Goal: Contribute content: Add original content to the website for others to see

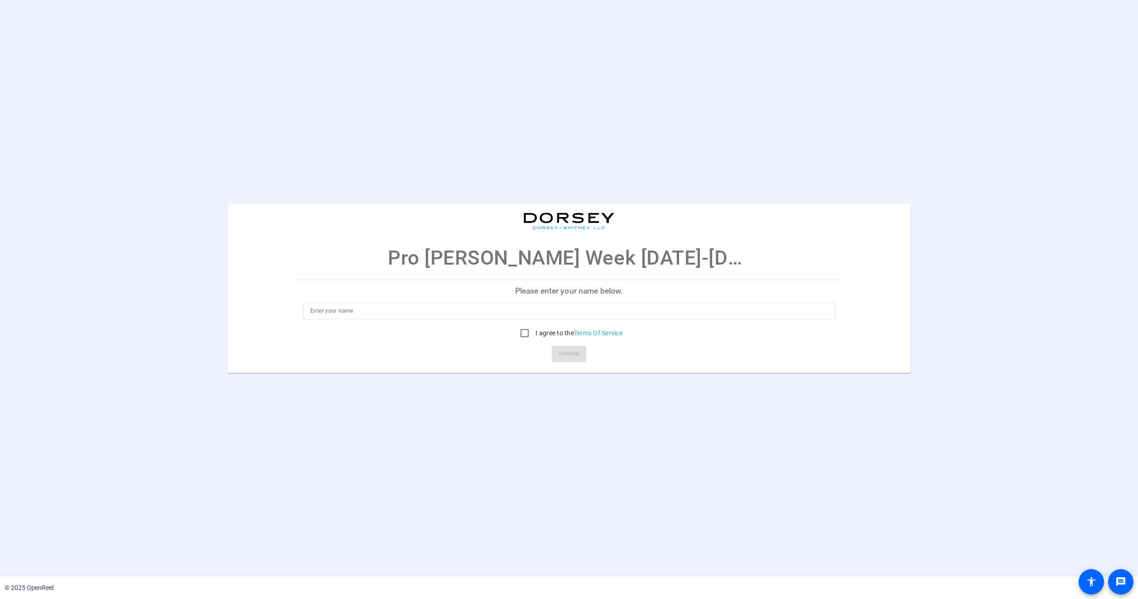
click at [322, 307] on input at bounding box center [568, 310] width 517 height 11
type input "[PERSON_NAME]"
click at [526, 335] on input "I agree to the Terms Of Service" at bounding box center [524, 333] width 18 height 18
checkbox input "true"
click at [563, 354] on span "Continue" at bounding box center [569, 354] width 20 height 14
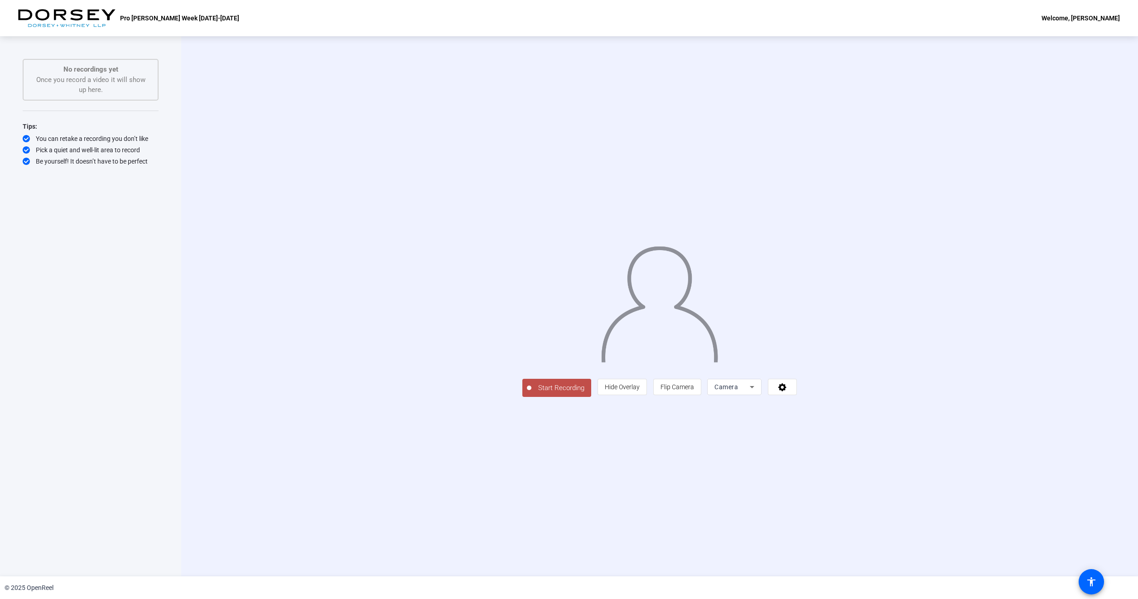
click at [531, 393] on span "Start Recording" at bounding box center [561, 388] width 60 height 10
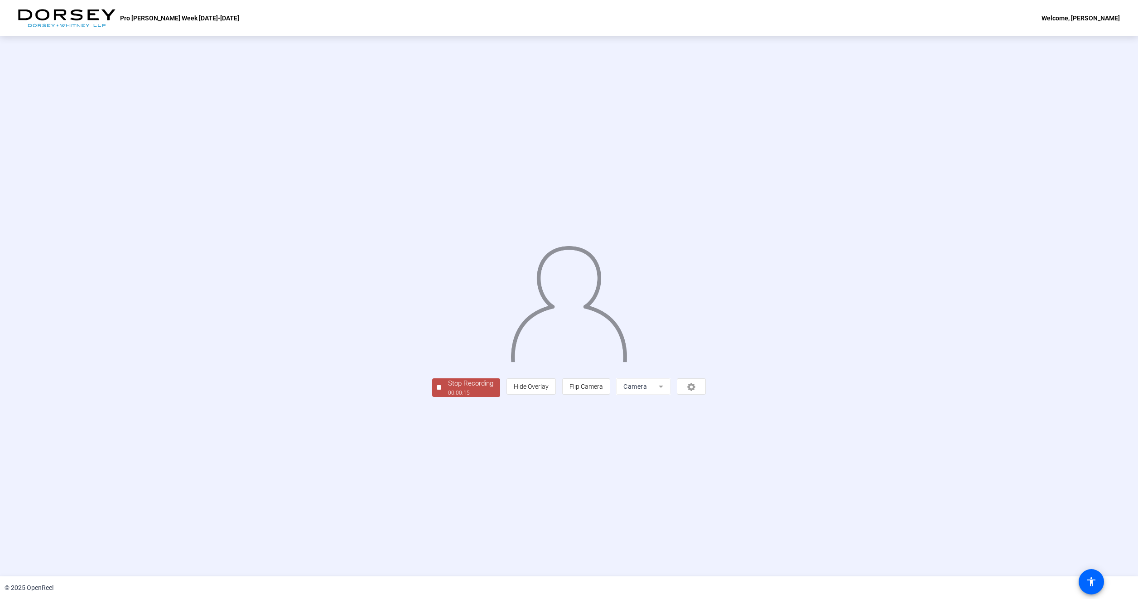
click at [448, 397] on div "00:00:15" at bounding box center [470, 393] width 45 height 8
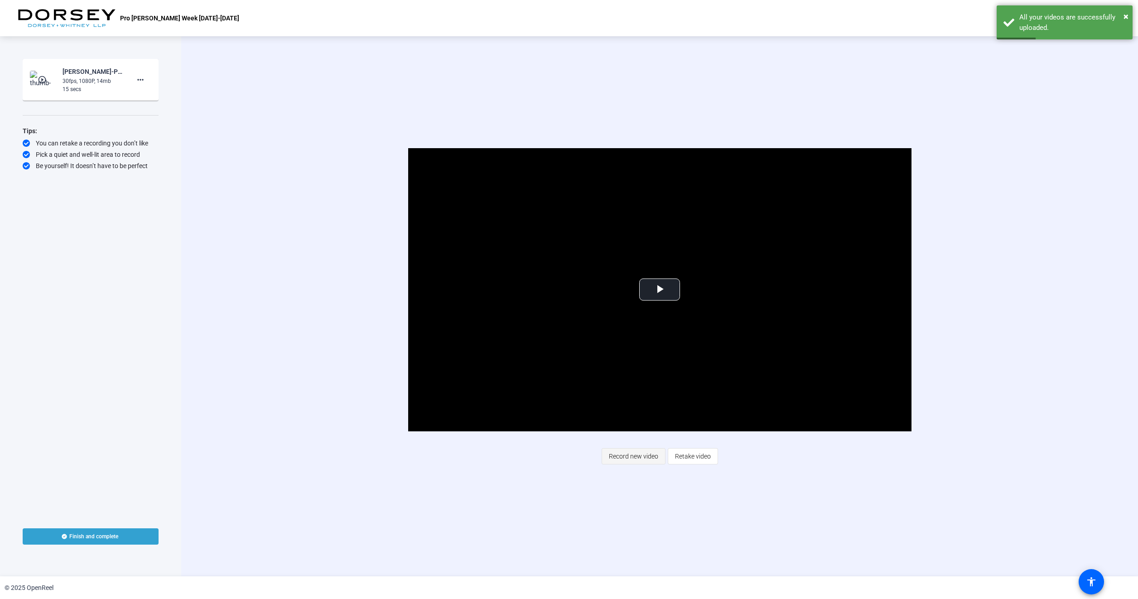
click at [648, 457] on span "Record new video" at bounding box center [633, 456] width 49 height 17
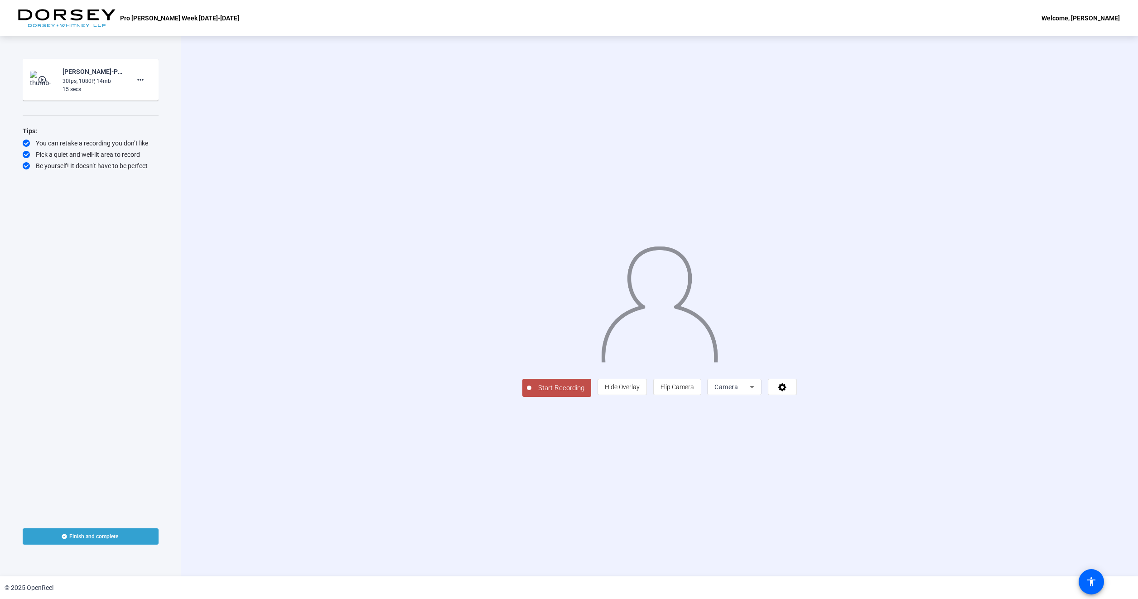
click at [531, 393] on span "Start Recording" at bounding box center [561, 388] width 60 height 10
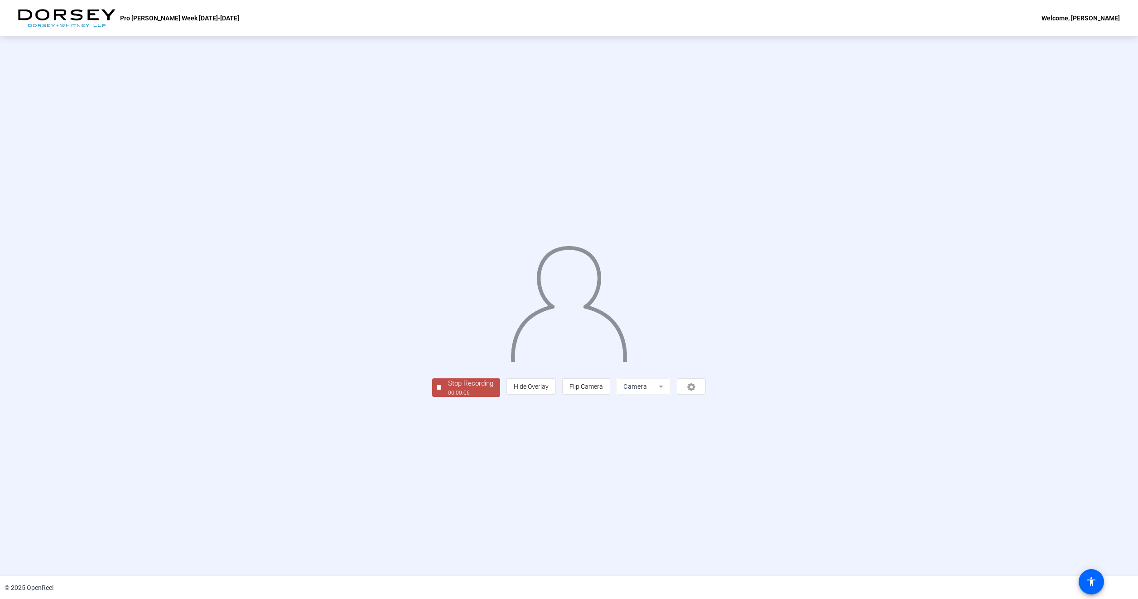
click at [448, 397] on div "00:00:06" at bounding box center [470, 393] width 45 height 8
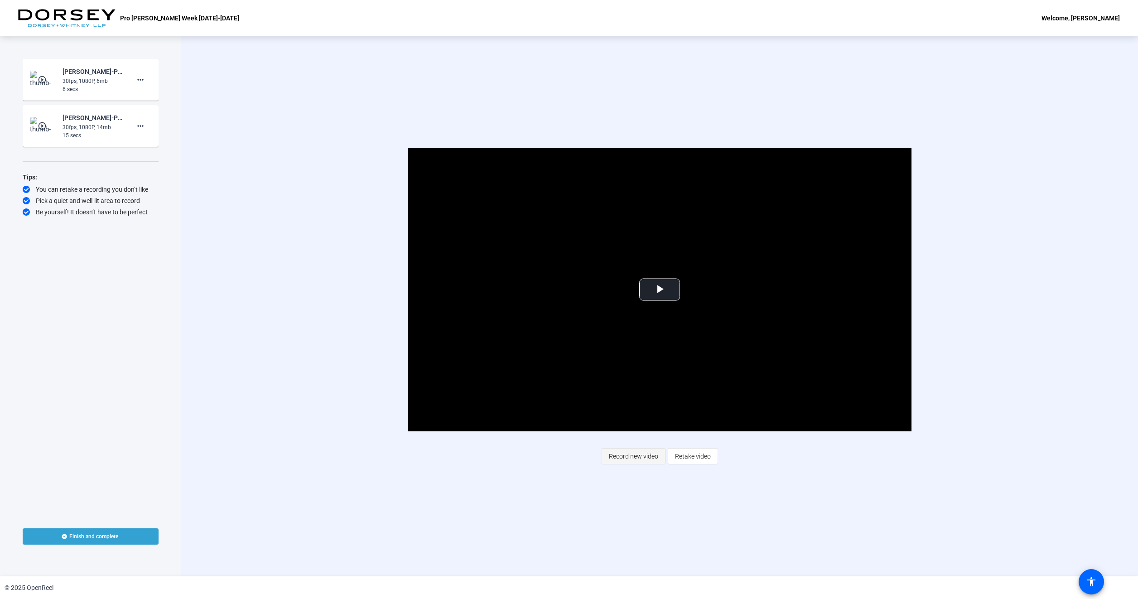
click at [633, 459] on span "Record new video" at bounding box center [633, 456] width 49 height 17
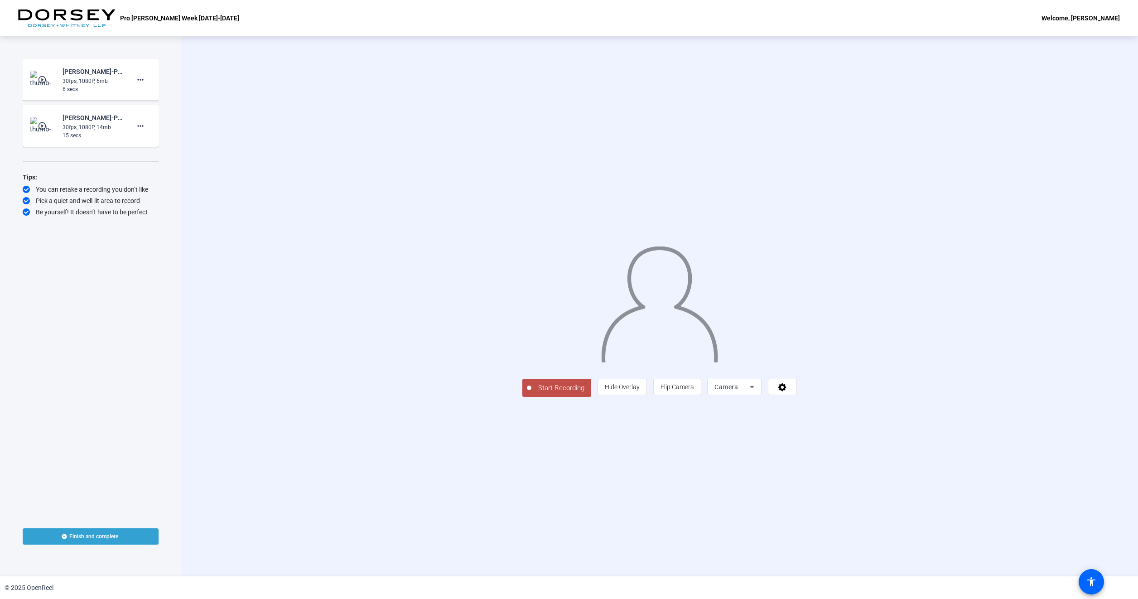
click at [531, 393] on span "Start Recording" at bounding box center [561, 388] width 60 height 10
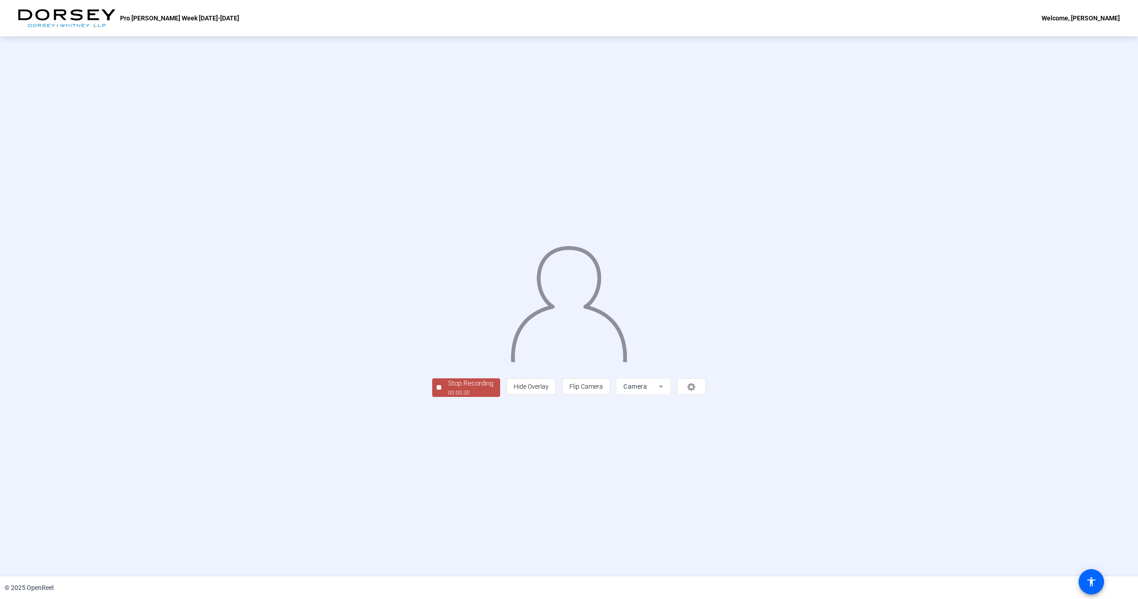
click at [432, 397] on div "Stop Recording 00:00:30 person Hide Overlay flip Flip Camera Camera" at bounding box center [569, 306] width 274 height 181
click at [448, 389] on div "Stop Recording" at bounding box center [470, 383] width 45 height 10
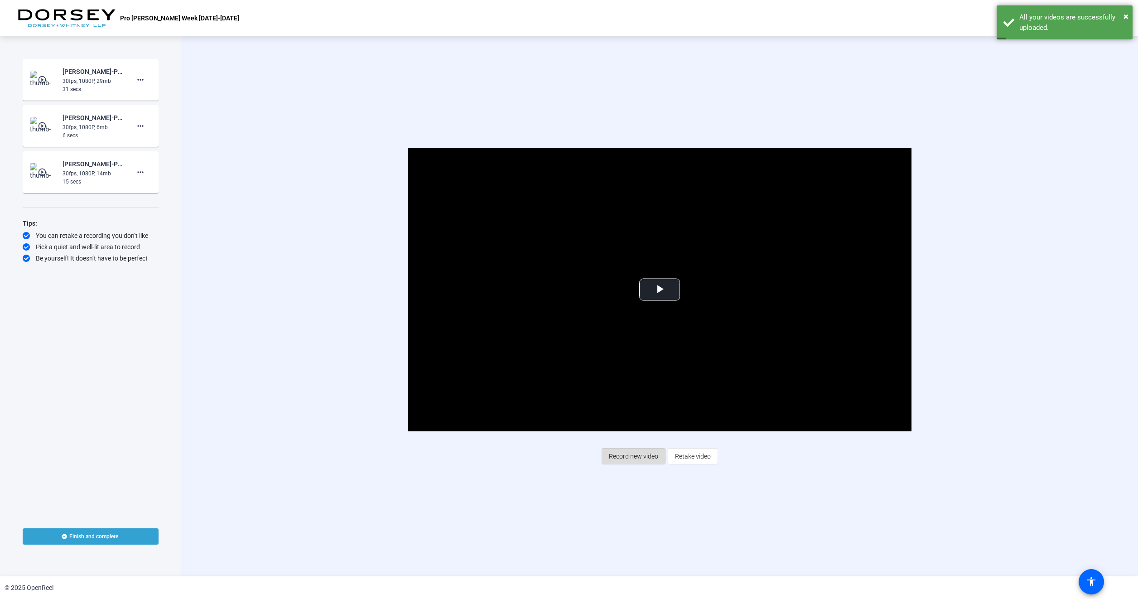
click at [629, 453] on span "Record new video" at bounding box center [633, 456] width 49 height 17
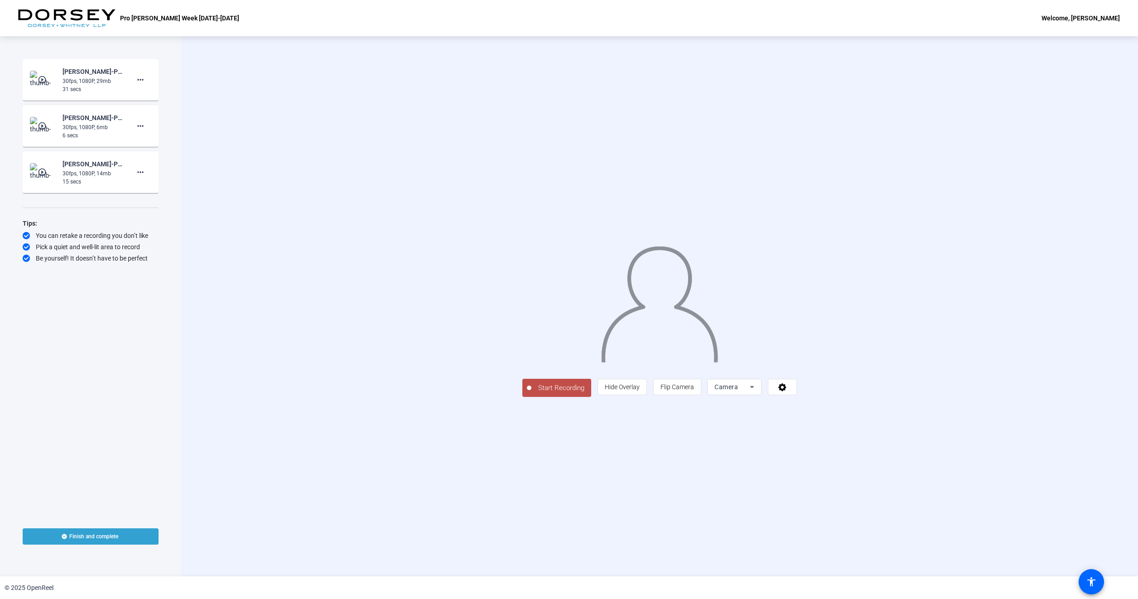
click at [531, 393] on span "Start Recording" at bounding box center [561, 388] width 60 height 10
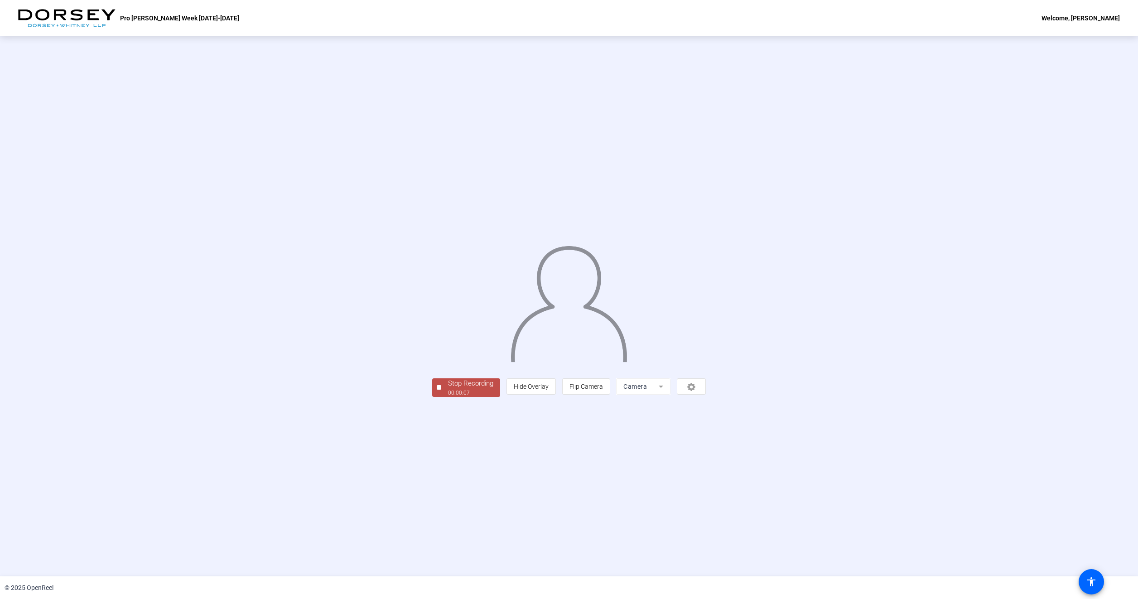
click at [448, 389] on div "Stop Recording" at bounding box center [470, 383] width 45 height 10
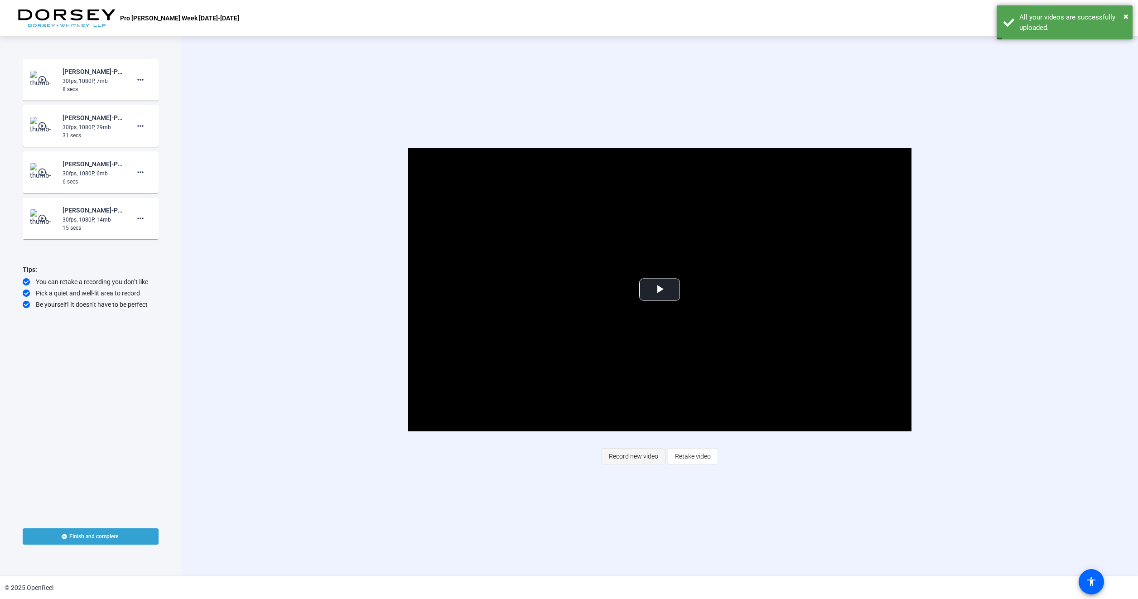
click at [656, 454] on span "Record new video" at bounding box center [633, 456] width 49 height 17
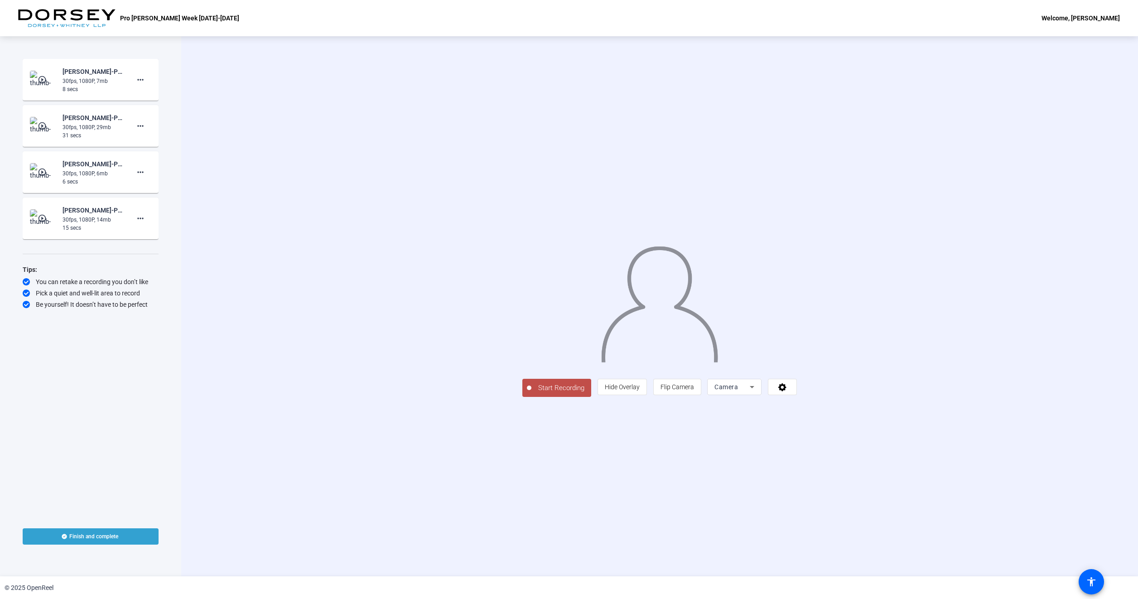
click at [531, 393] on span "Start Recording" at bounding box center [561, 388] width 60 height 10
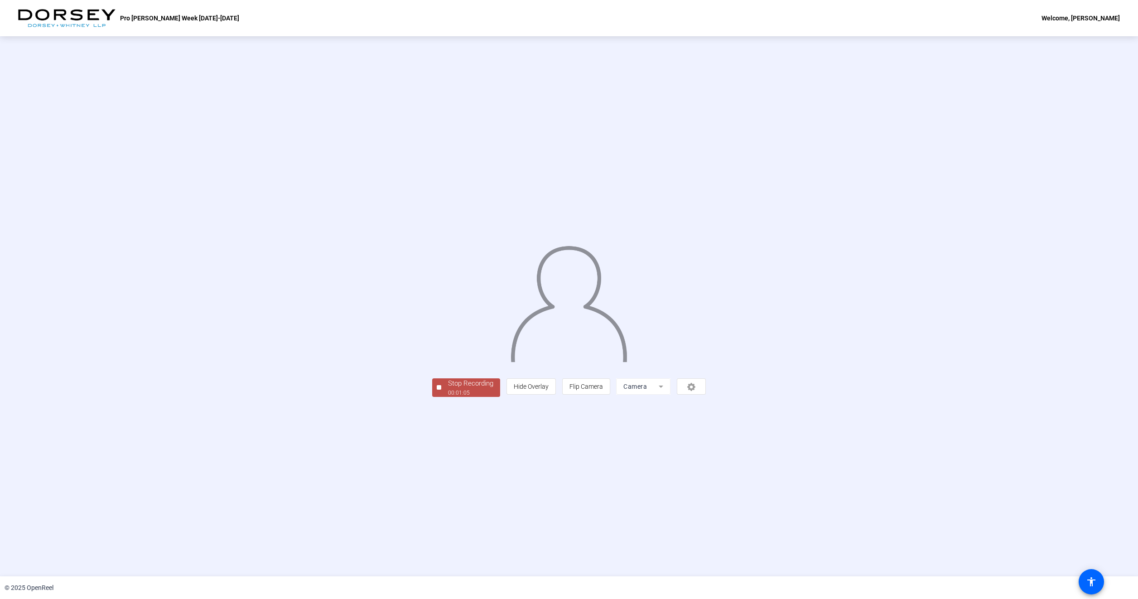
click at [448, 389] on div "Stop Recording" at bounding box center [470, 383] width 45 height 10
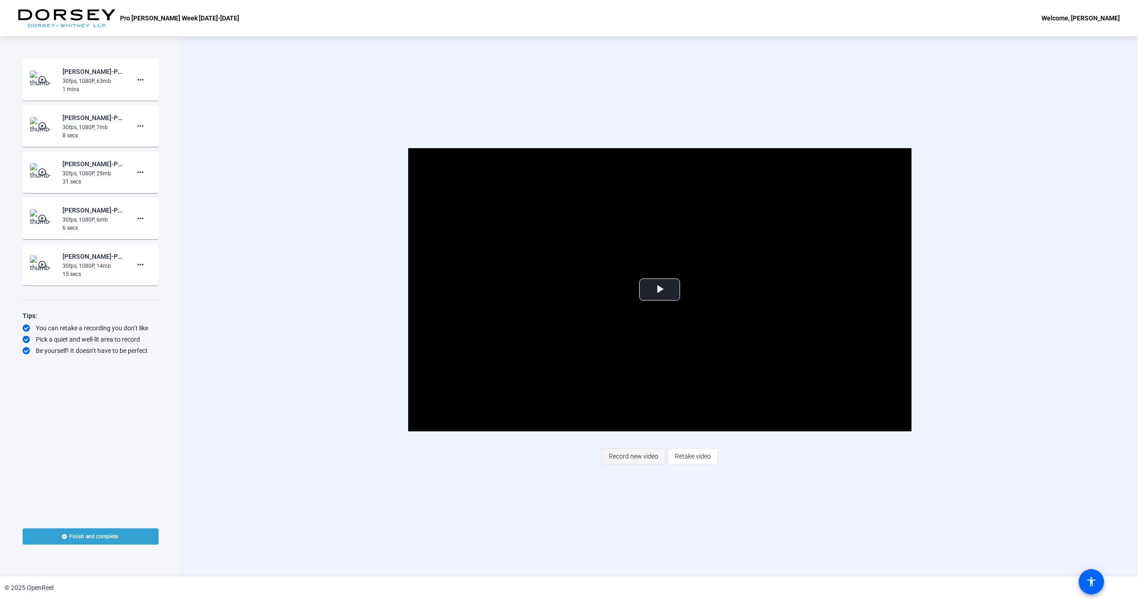
click at [622, 462] on span "Record new video" at bounding box center [633, 456] width 49 height 17
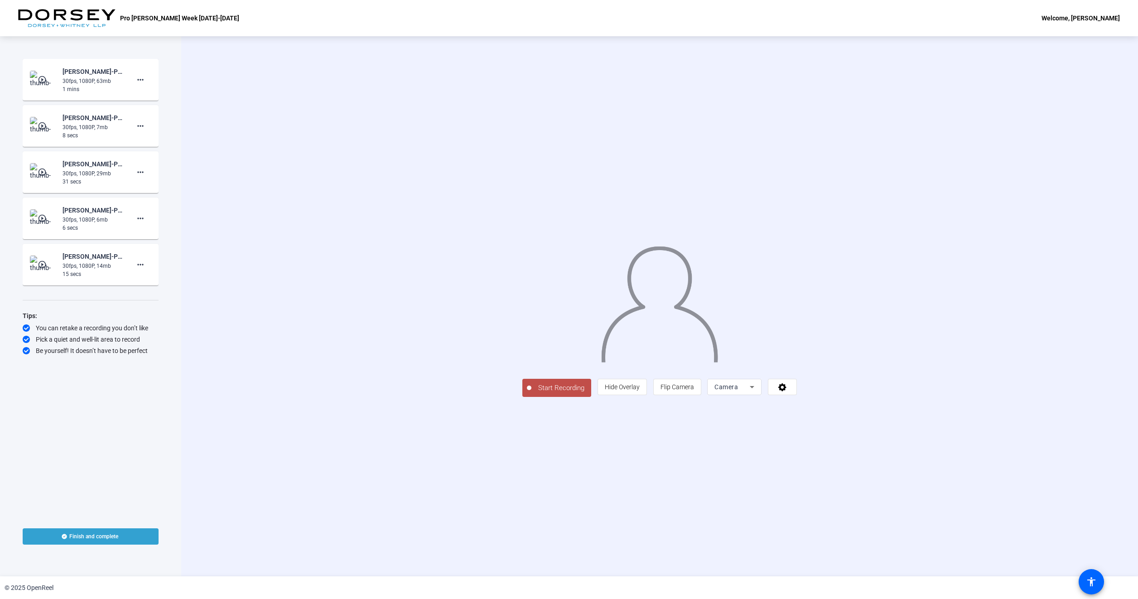
click at [531, 393] on span "Start Recording" at bounding box center [561, 388] width 60 height 10
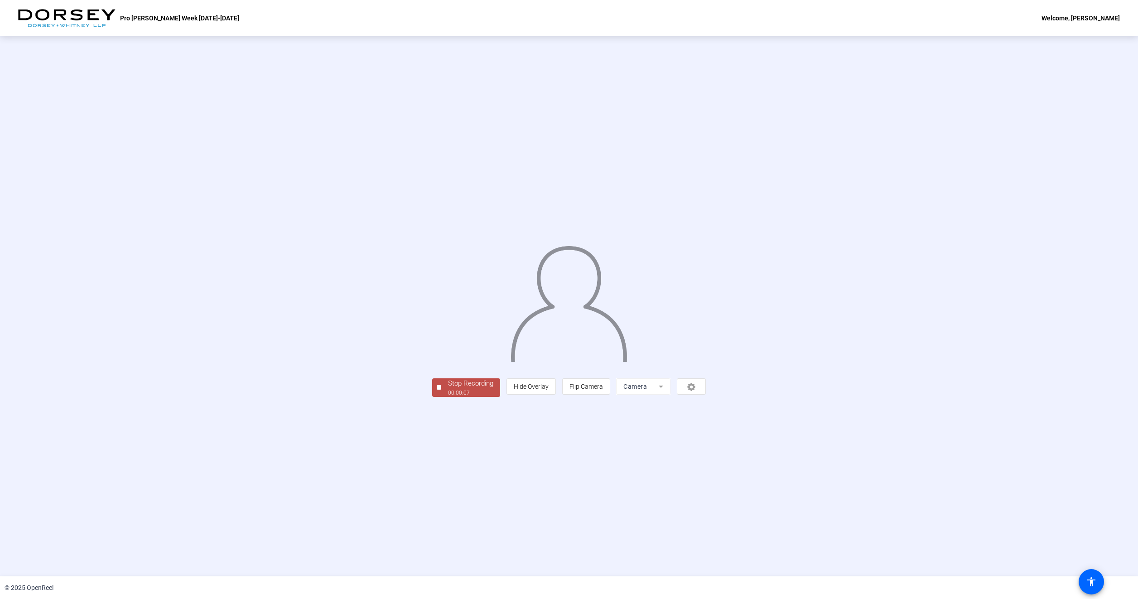
click at [448, 389] on div "Stop Recording" at bounding box center [470, 383] width 45 height 10
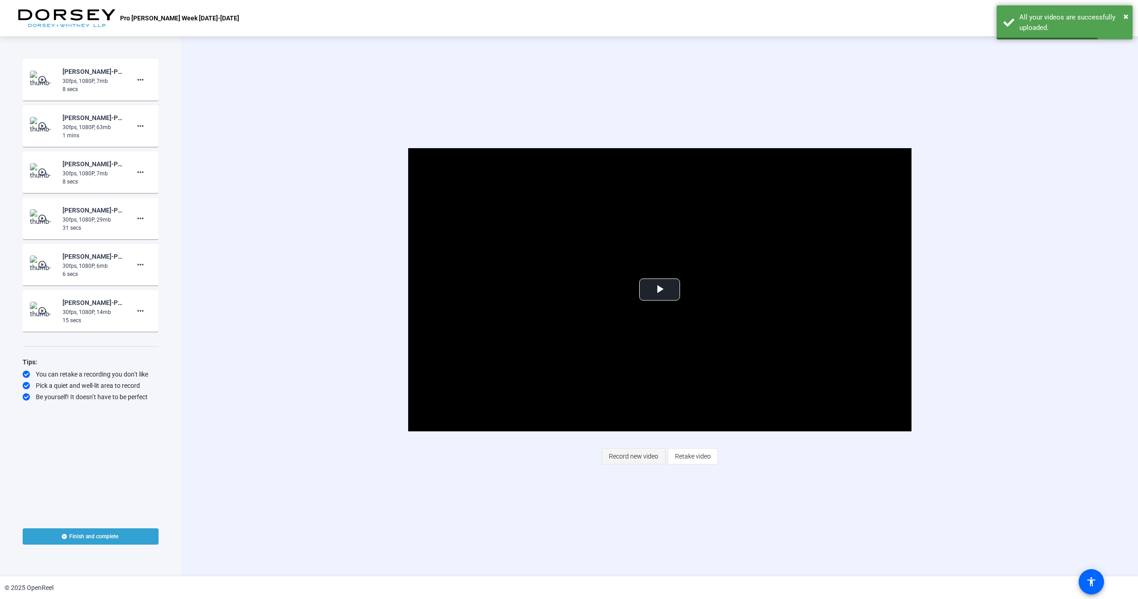
click at [632, 458] on span "Record new video" at bounding box center [633, 456] width 49 height 17
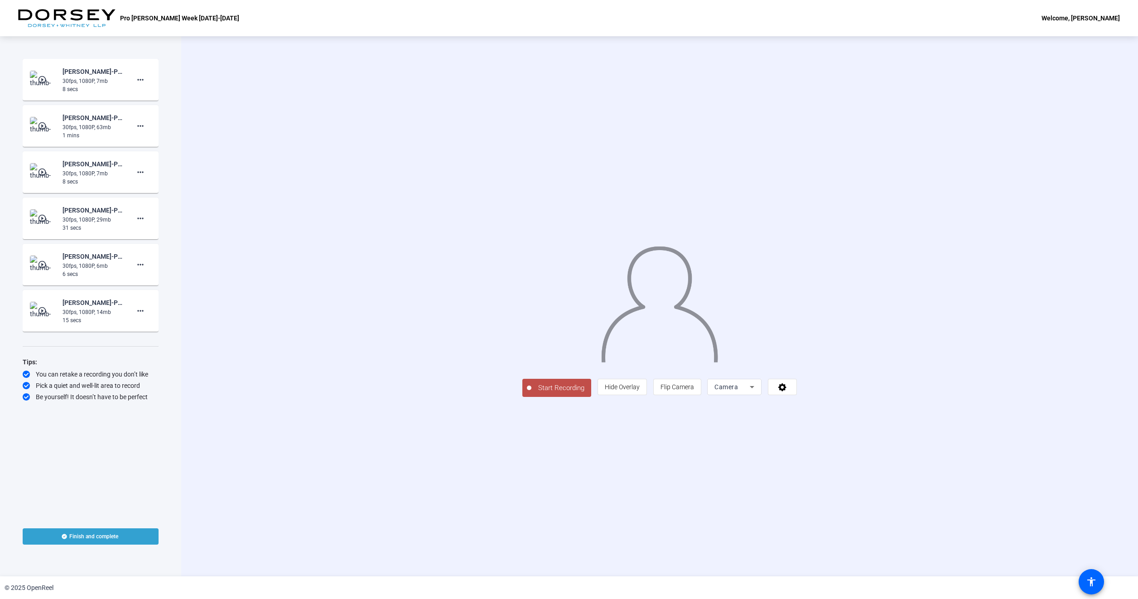
click at [531, 393] on span "Start Recording" at bounding box center [561, 388] width 60 height 10
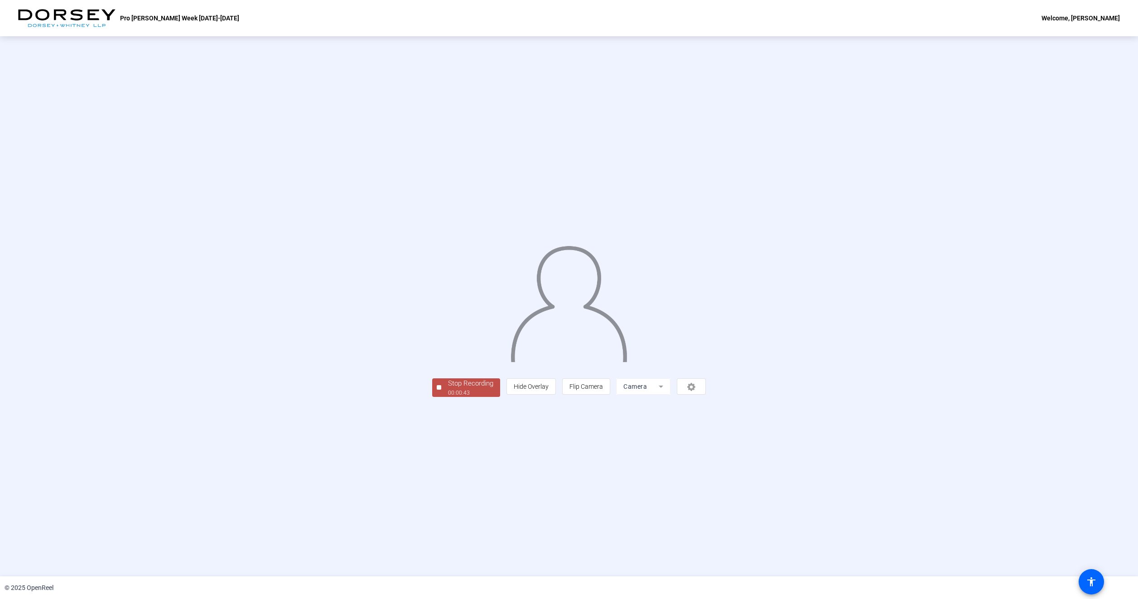
click at [448, 397] on div "00:00:43" at bounding box center [470, 393] width 45 height 8
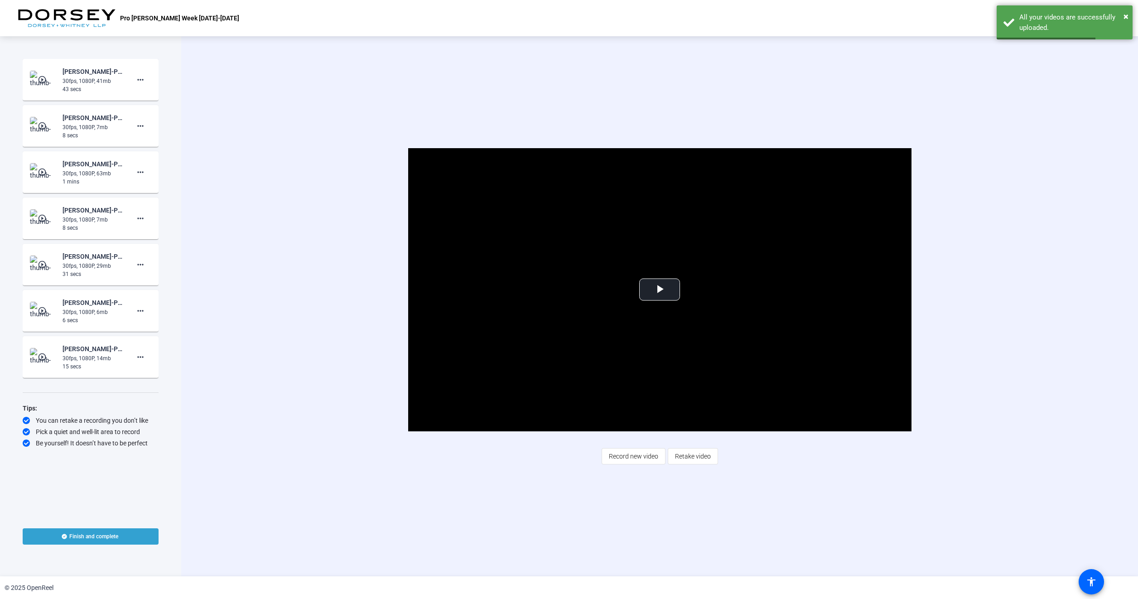
click at [625, 458] on span "Record new video" at bounding box center [633, 456] width 49 height 17
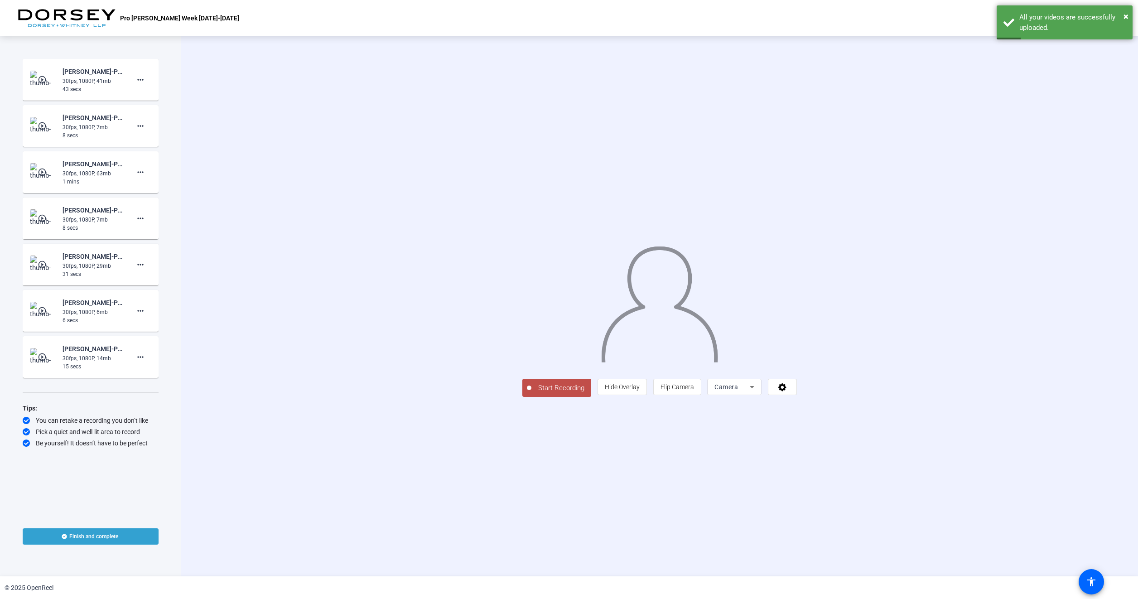
click at [531, 393] on span "Start Recording" at bounding box center [561, 388] width 60 height 10
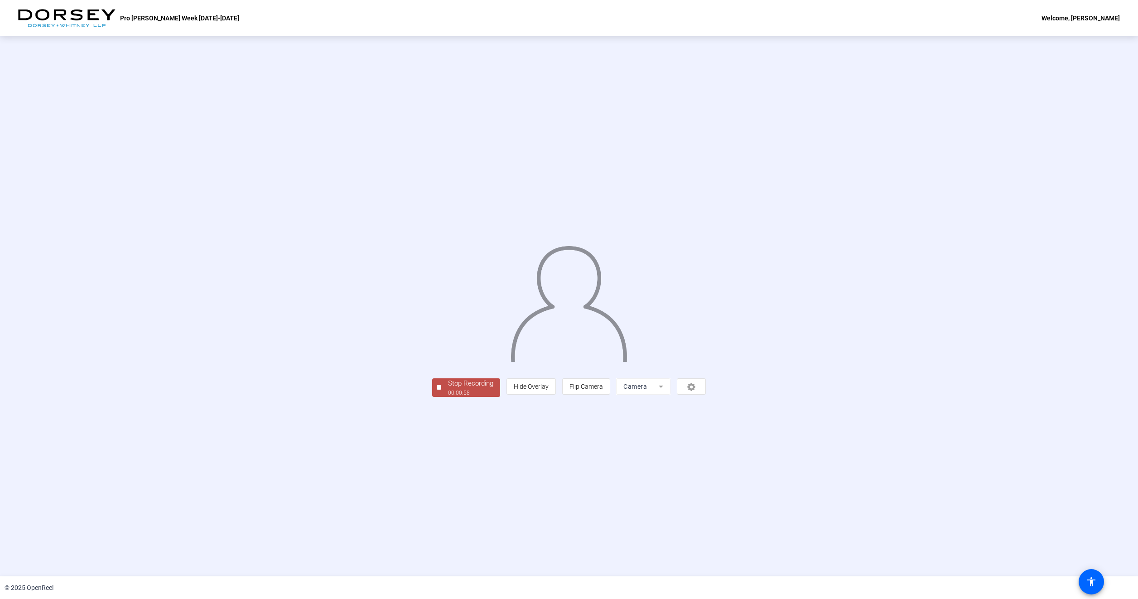
click at [448, 389] on div "Stop Recording" at bounding box center [470, 383] width 45 height 10
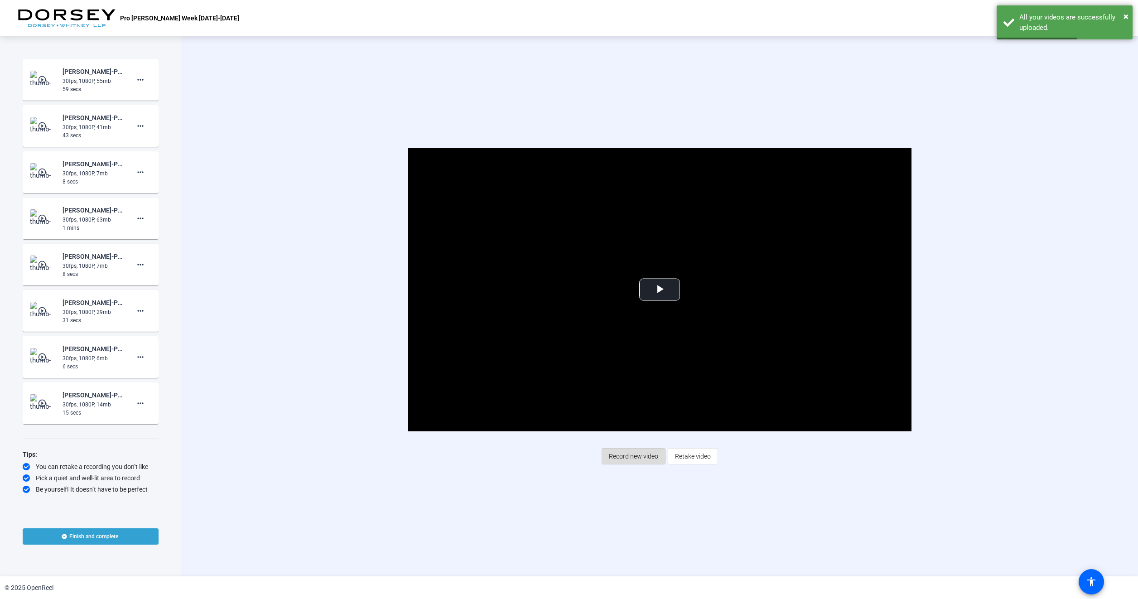
click at [632, 455] on span "Record new video" at bounding box center [633, 456] width 49 height 17
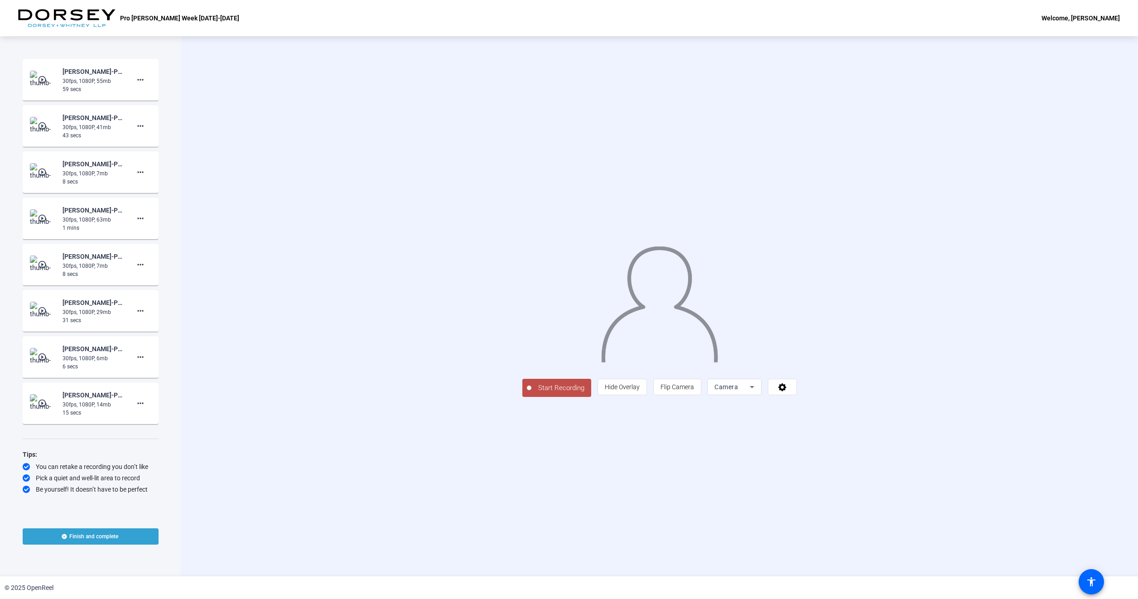
drag, startPoint x: 452, startPoint y: 454, endPoint x: 424, endPoint y: 480, distance: 38.1
click at [531, 393] on span "Start Recording" at bounding box center [561, 388] width 60 height 10
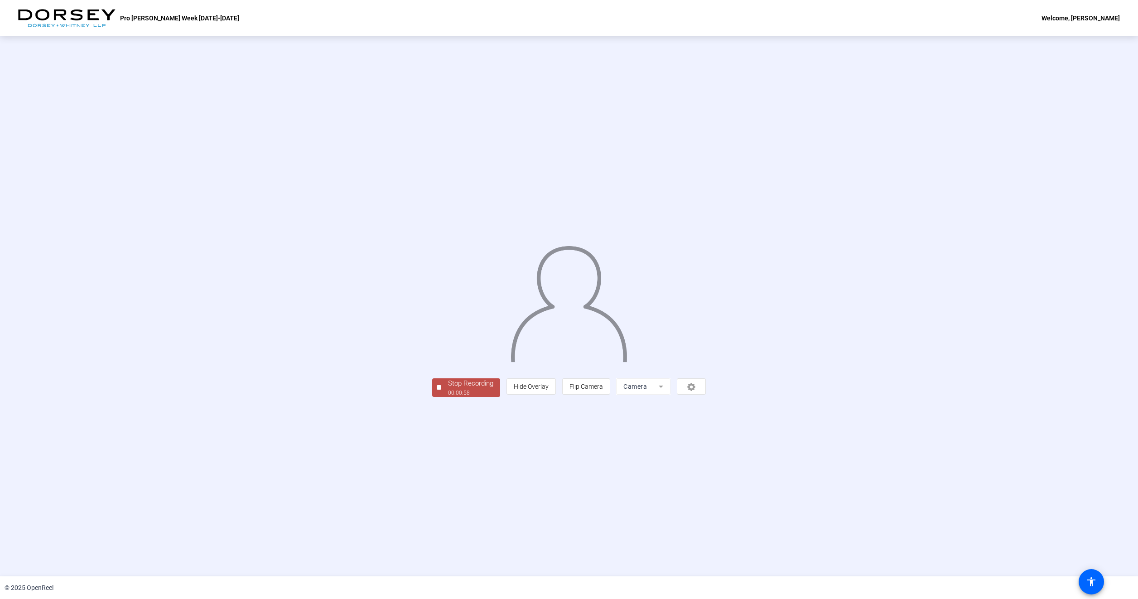
click at [448, 389] on div "Stop Recording" at bounding box center [470, 383] width 45 height 10
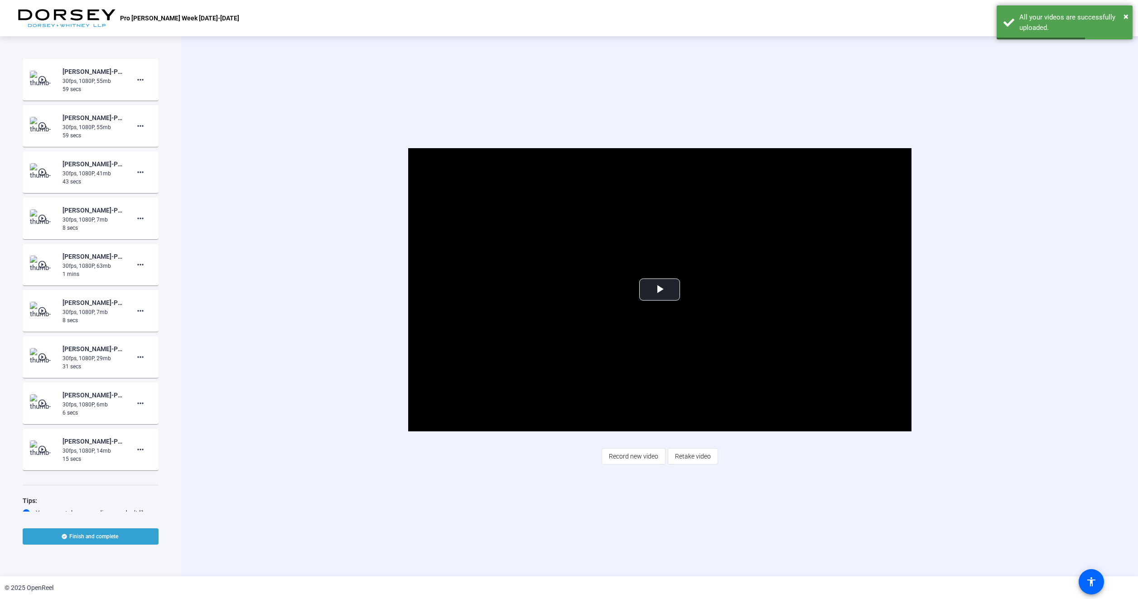
click at [641, 455] on span "Record new video" at bounding box center [633, 456] width 49 height 17
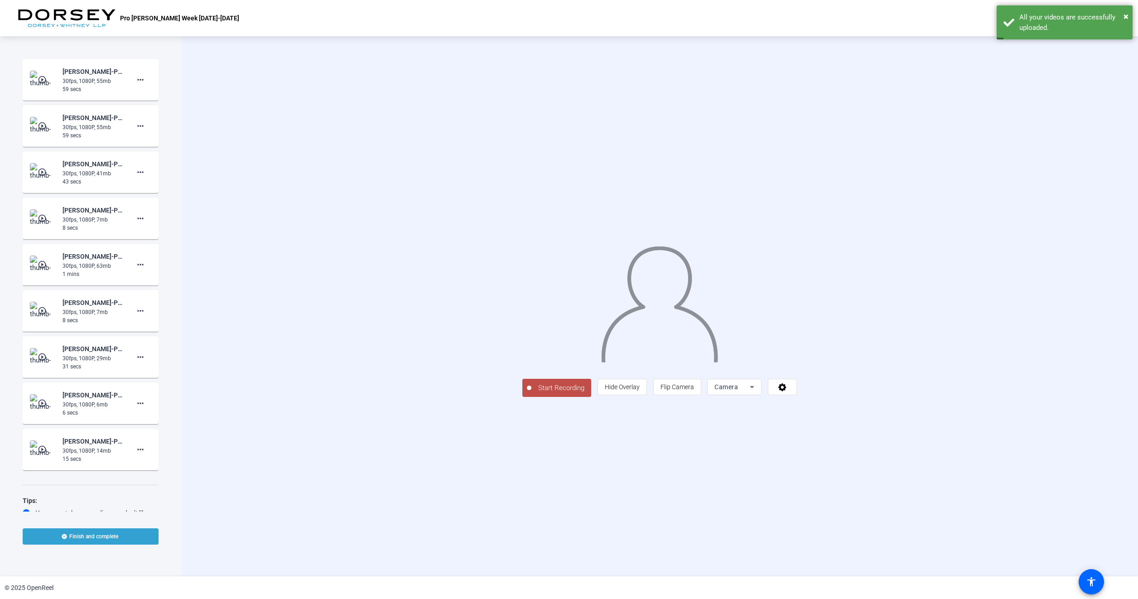
click at [531, 393] on span "Start Recording" at bounding box center [561, 388] width 60 height 10
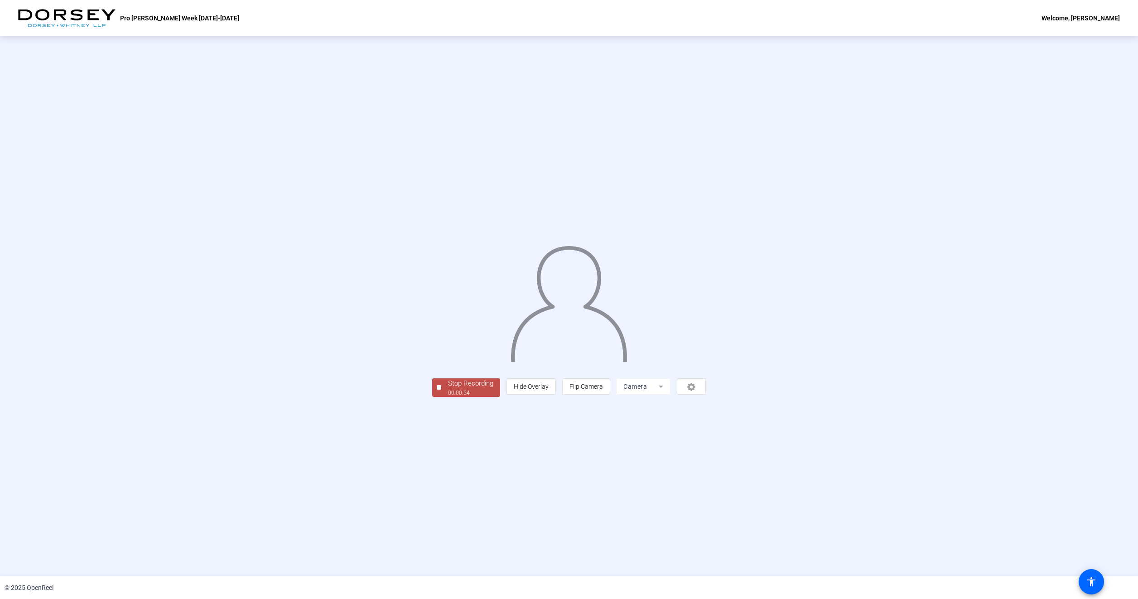
click at [441, 397] on span "Stop Recording 00:00:54" at bounding box center [470, 387] width 59 height 19
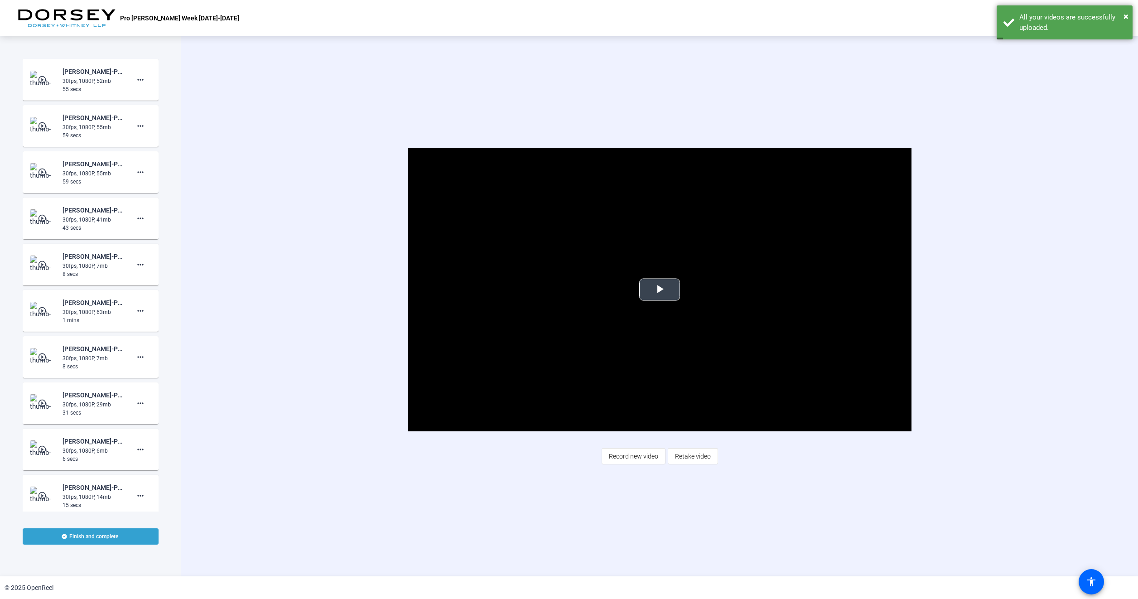
click at [660, 289] on span "Video Player" at bounding box center [660, 289] width 0 height 0
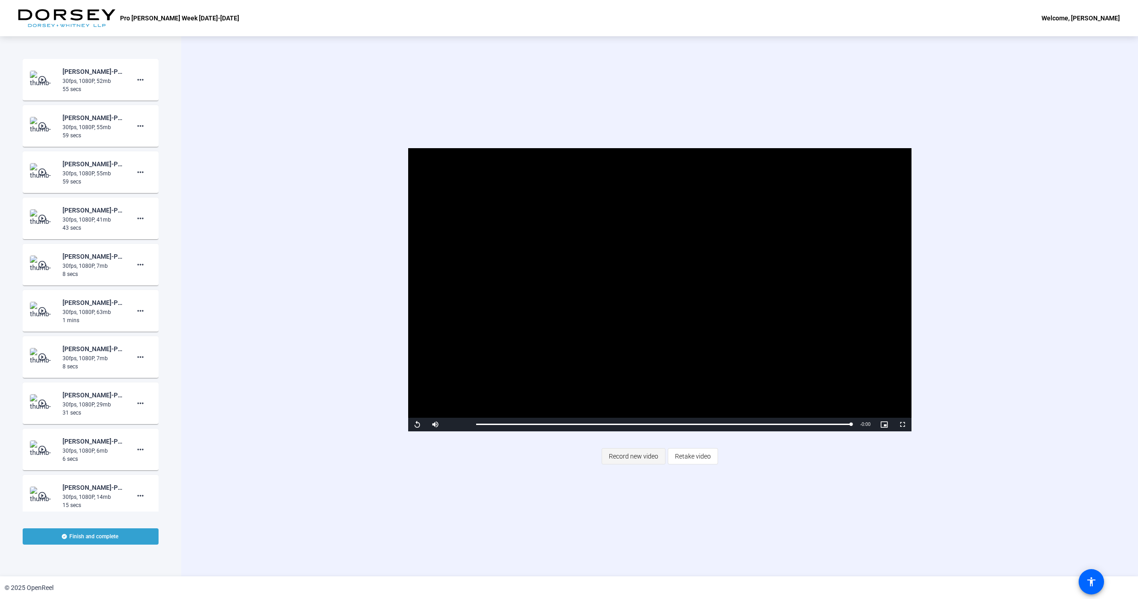
click at [636, 463] on span "Record new video" at bounding box center [633, 456] width 49 height 17
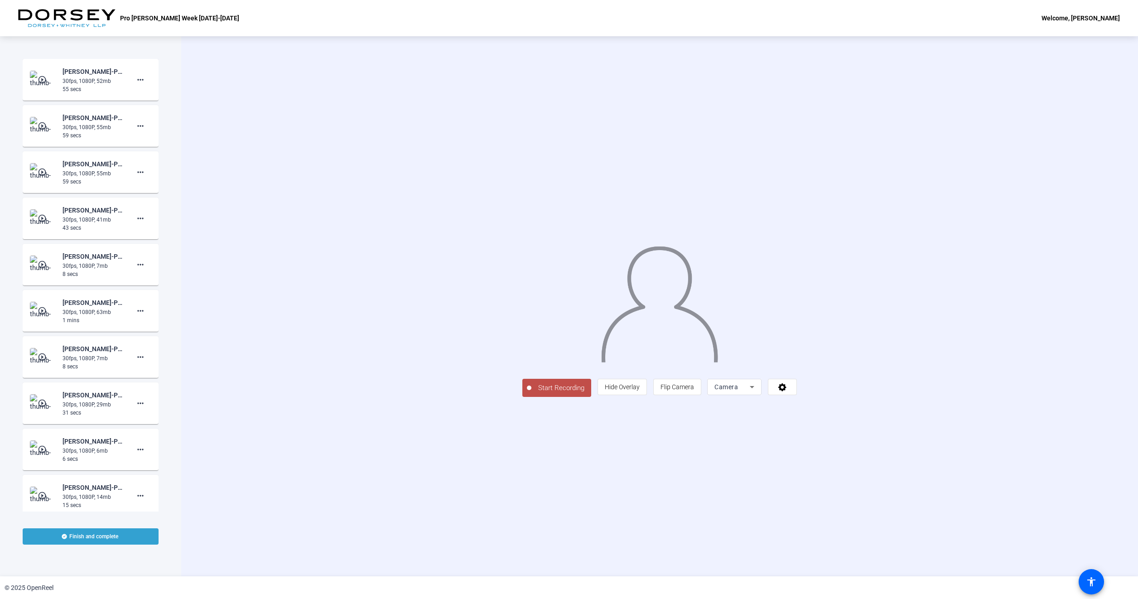
click at [531, 393] on span "Start Recording" at bounding box center [561, 388] width 60 height 10
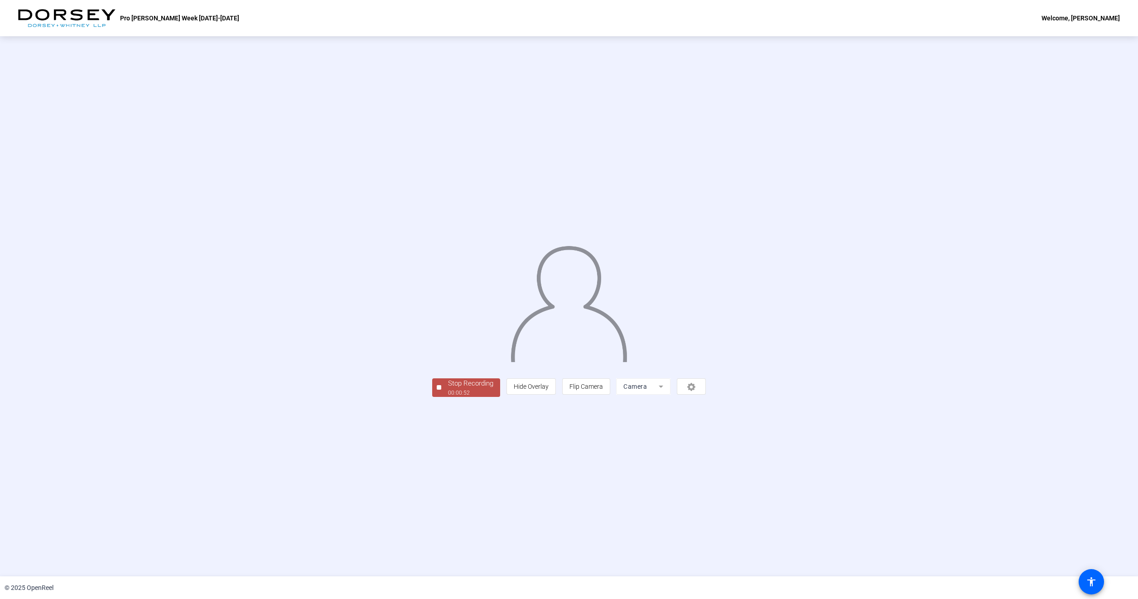
click at [448, 389] on div "Stop Recording" at bounding box center [470, 383] width 45 height 10
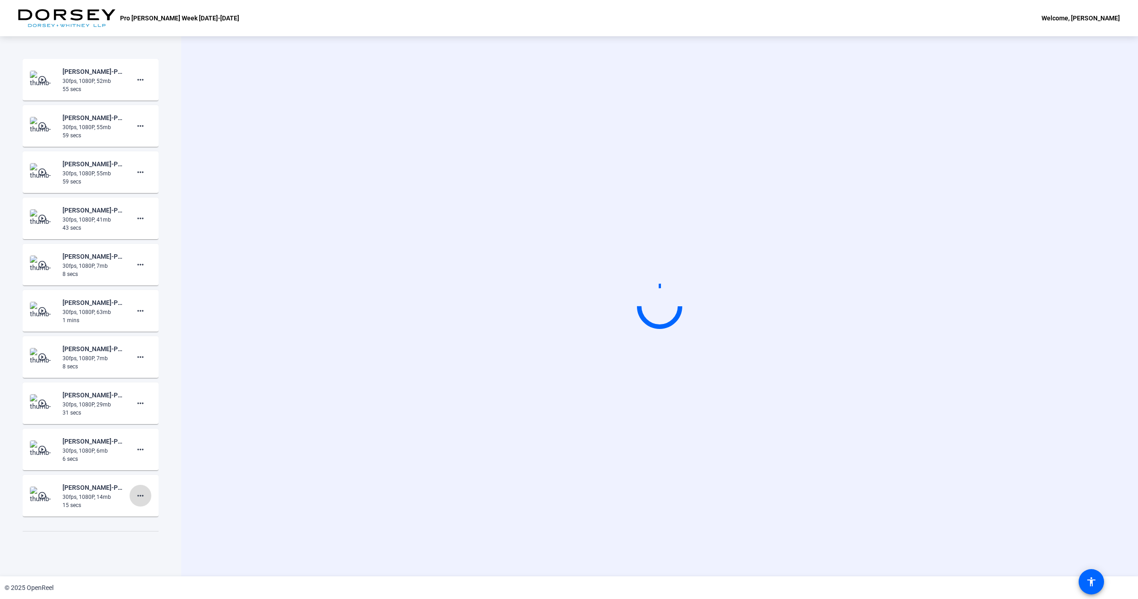
click at [134, 502] on span at bounding box center [141, 496] width 22 height 22
click at [144, 513] on span "Delete clip" at bounding box center [150, 514] width 36 height 11
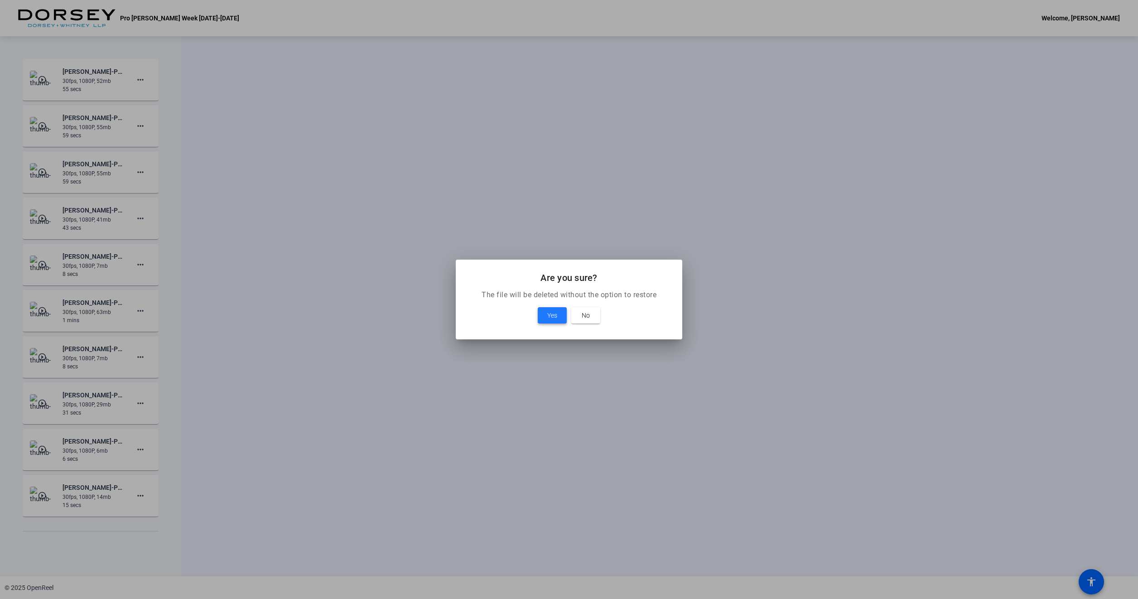
click at [556, 314] on span "Yes" at bounding box center [552, 315] width 10 height 11
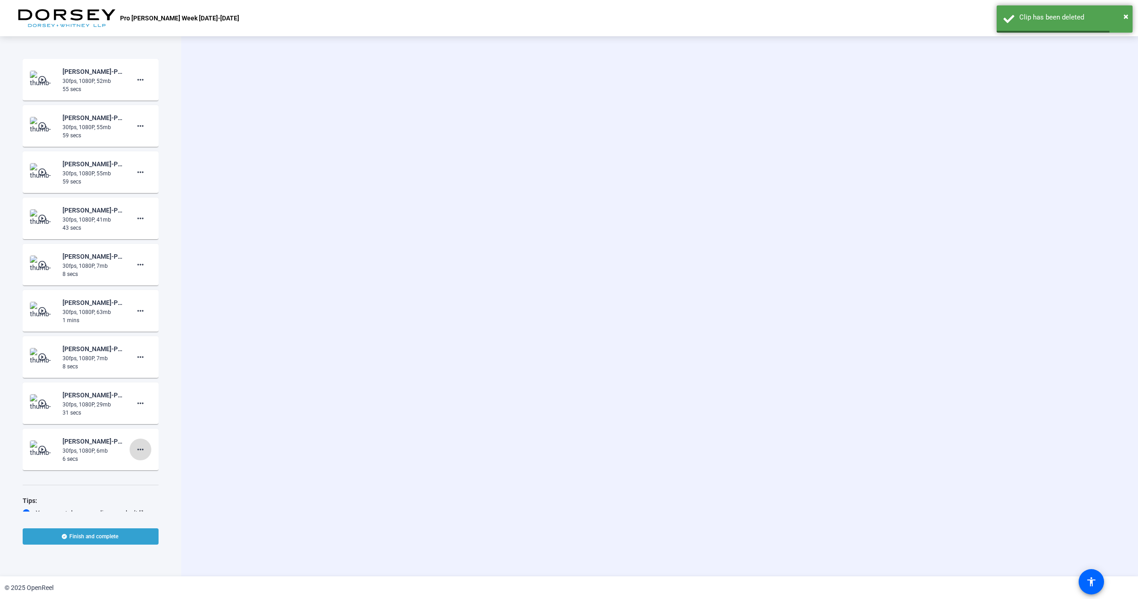
click at [142, 448] on span at bounding box center [141, 449] width 22 height 22
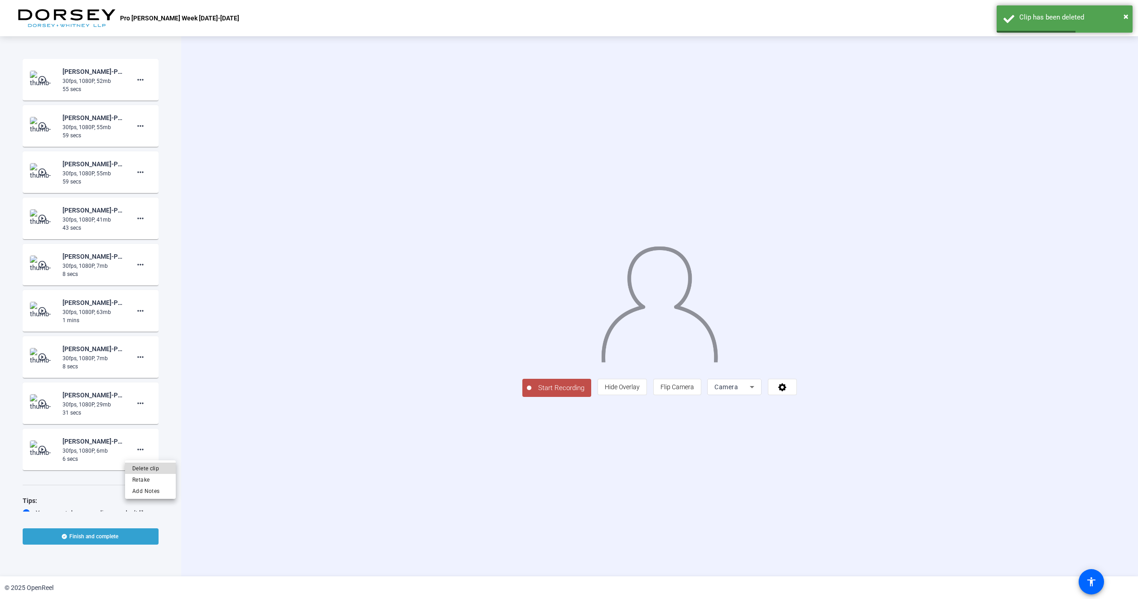
click at [159, 467] on span "Delete clip" at bounding box center [150, 468] width 36 height 11
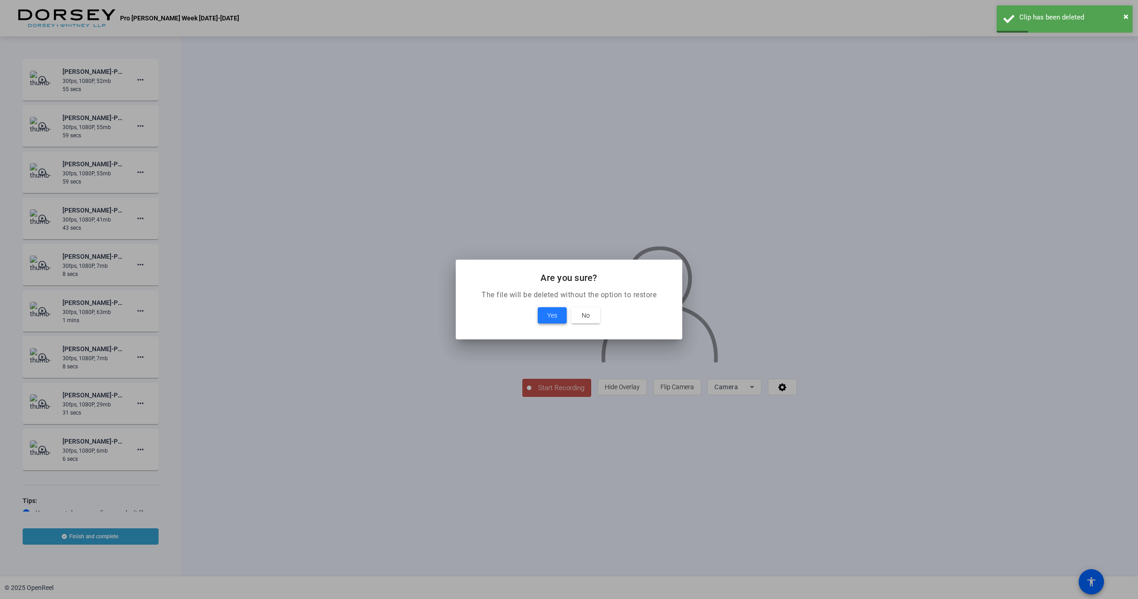
click at [545, 313] on span at bounding box center [552, 315] width 29 height 22
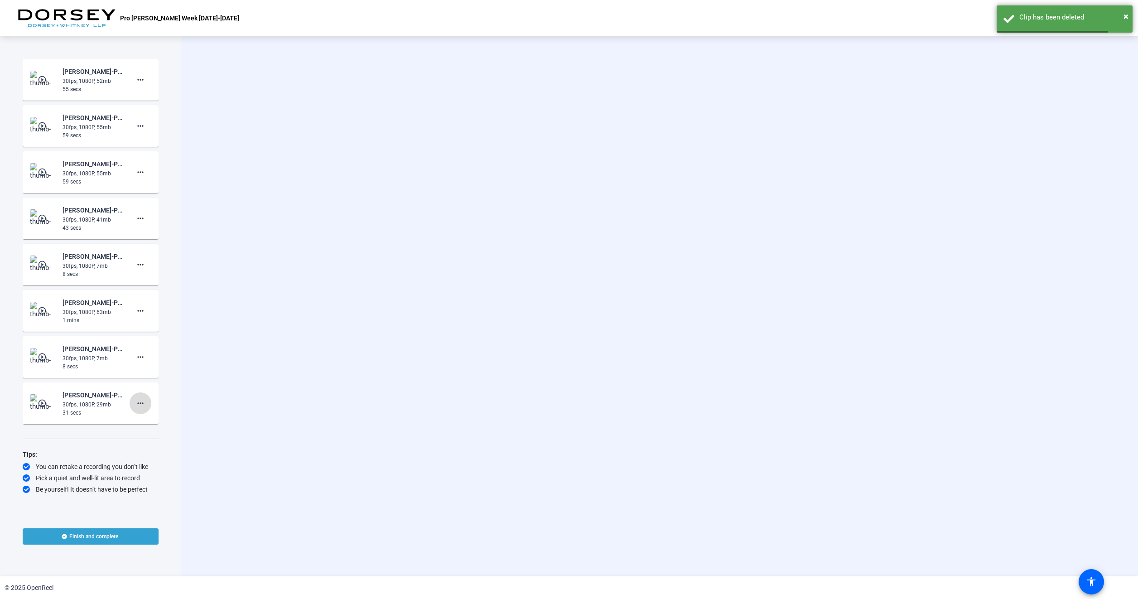
click at [131, 400] on span at bounding box center [141, 403] width 22 height 22
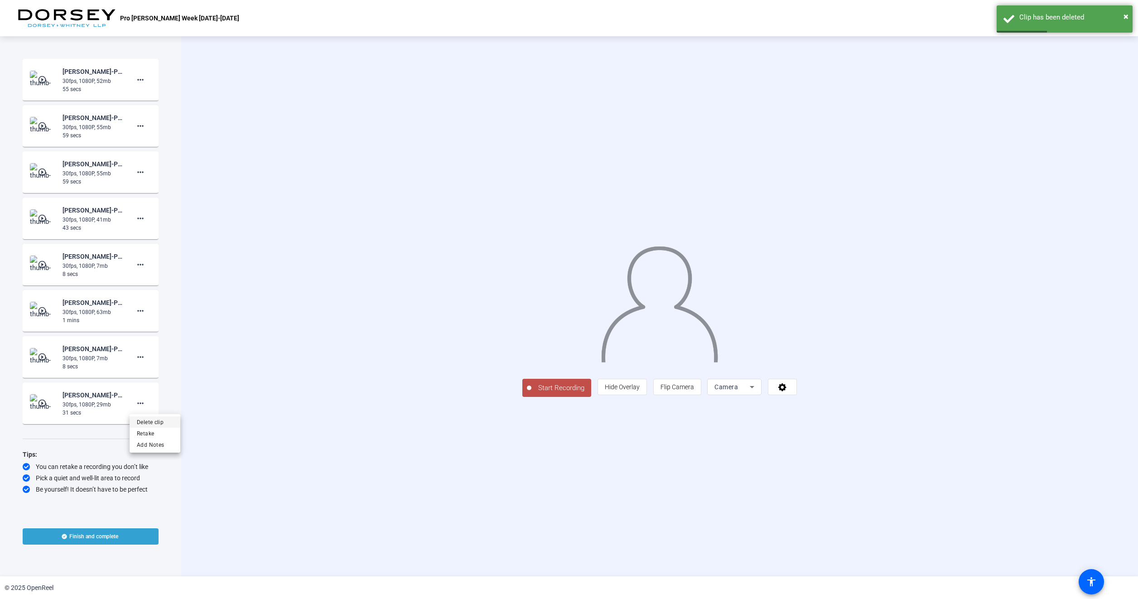
click at [152, 423] on span "Delete clip" at bounding box center [155, 422] width 36 height 11
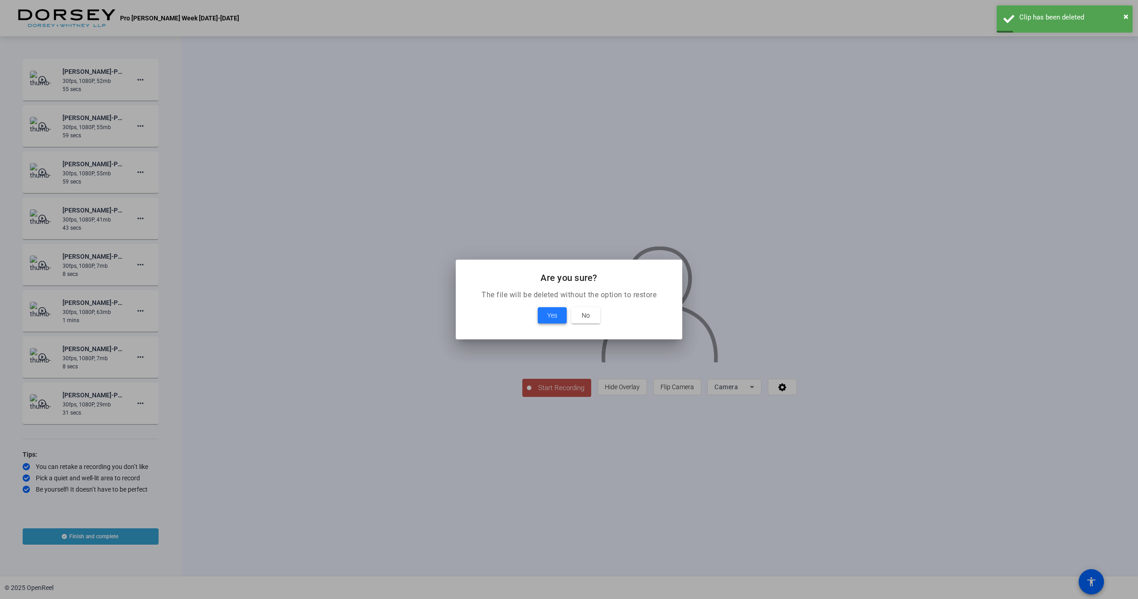
click at [543, 315] on span at bounding box center [552, 315] width 29 height 22
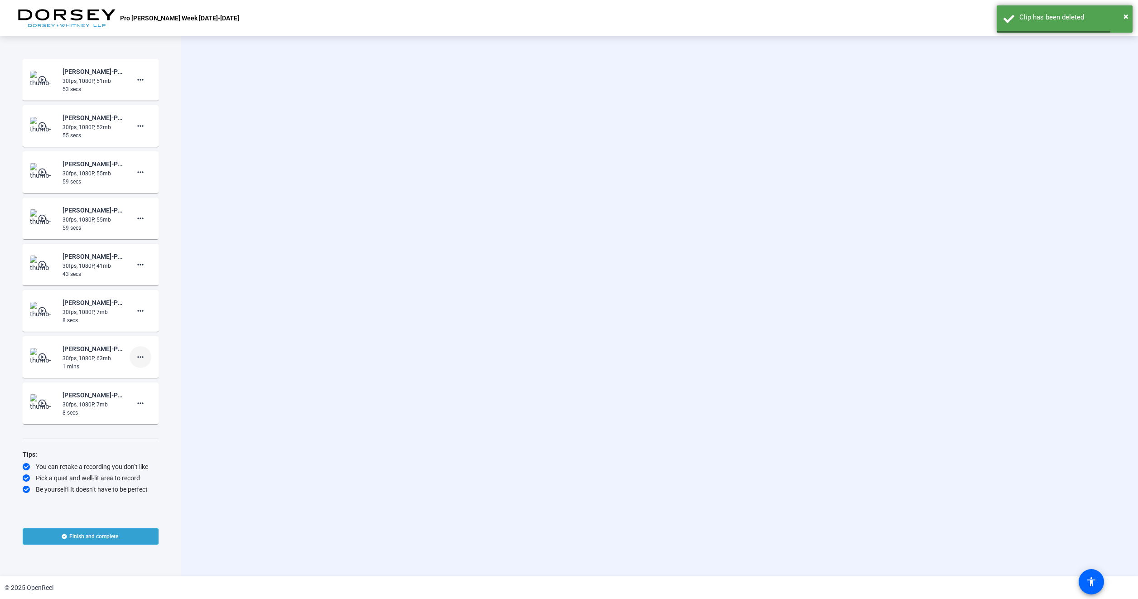
click at [149, 357] on span at bounding box center [141, 357] width 22 height 22
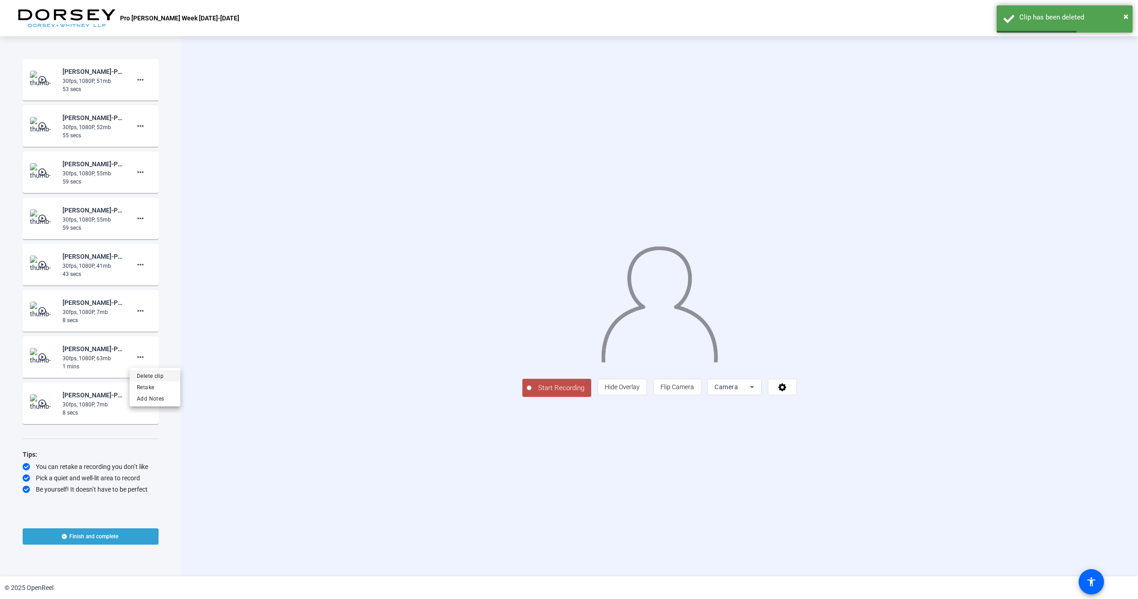
click at [154, 373] on span "Delete clip" at bounding box center [155, 376] width 36 height 11
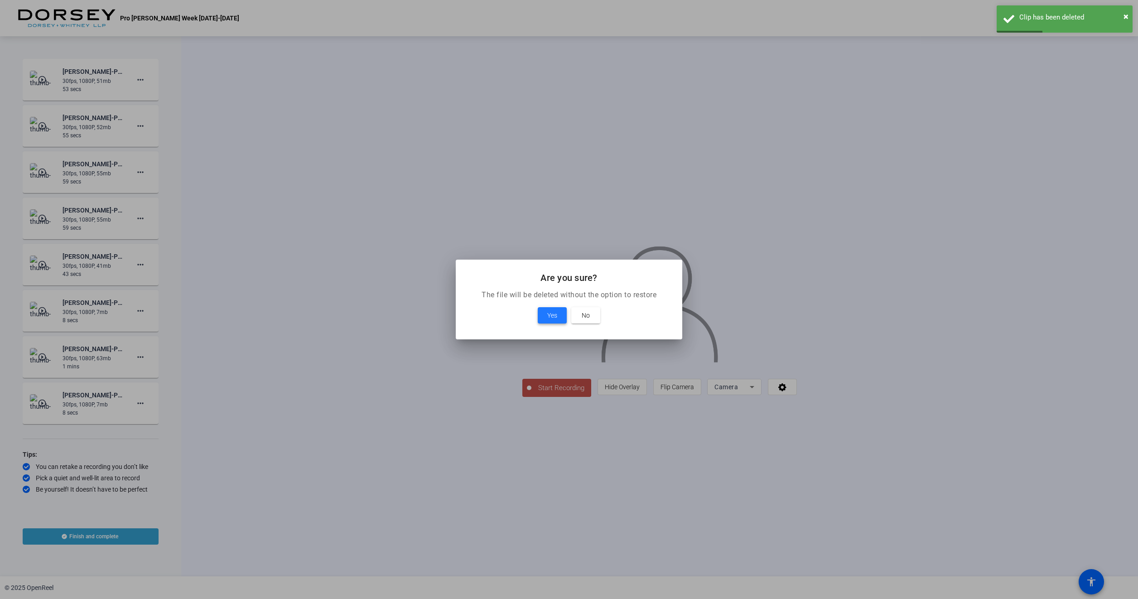
click at [542, 316] on span at bounding box center [552, 315] width 29 height 22
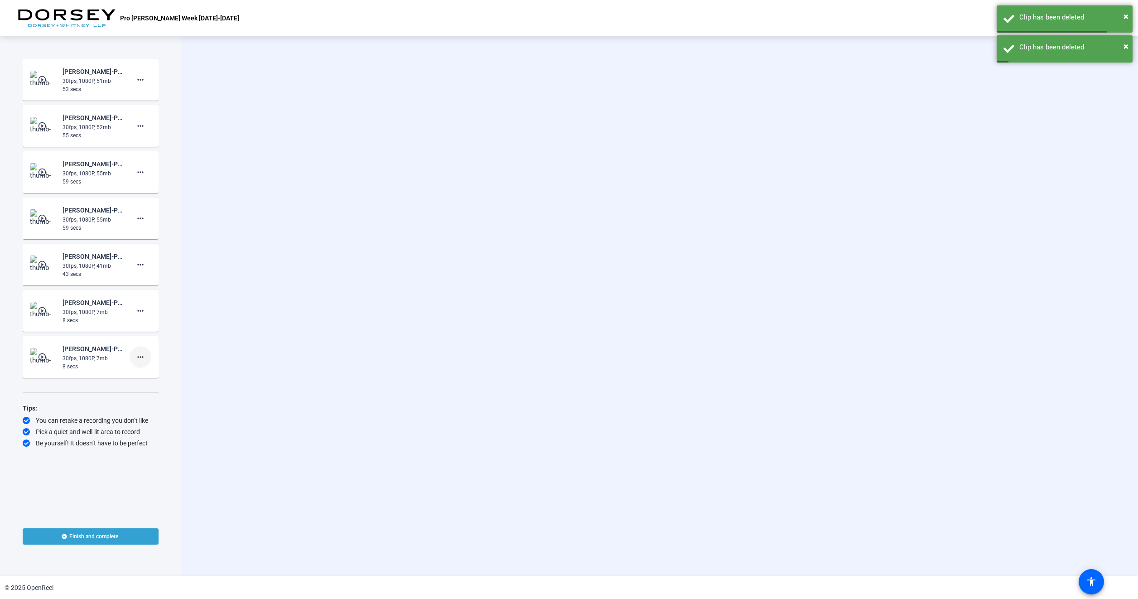
click at [141, 355] on mat-icon "more_horiz" at bounding box center [140, 357] width 11 height 11
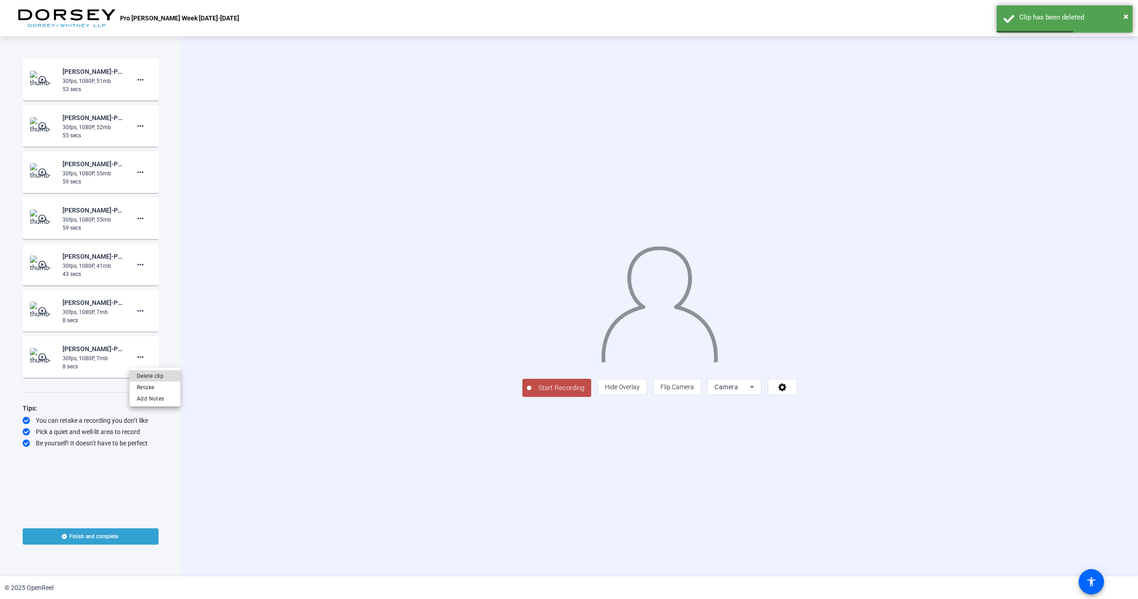
click at [154, 376] on span "Delete clip" at bounding box center [155, 376] width 36 height 11
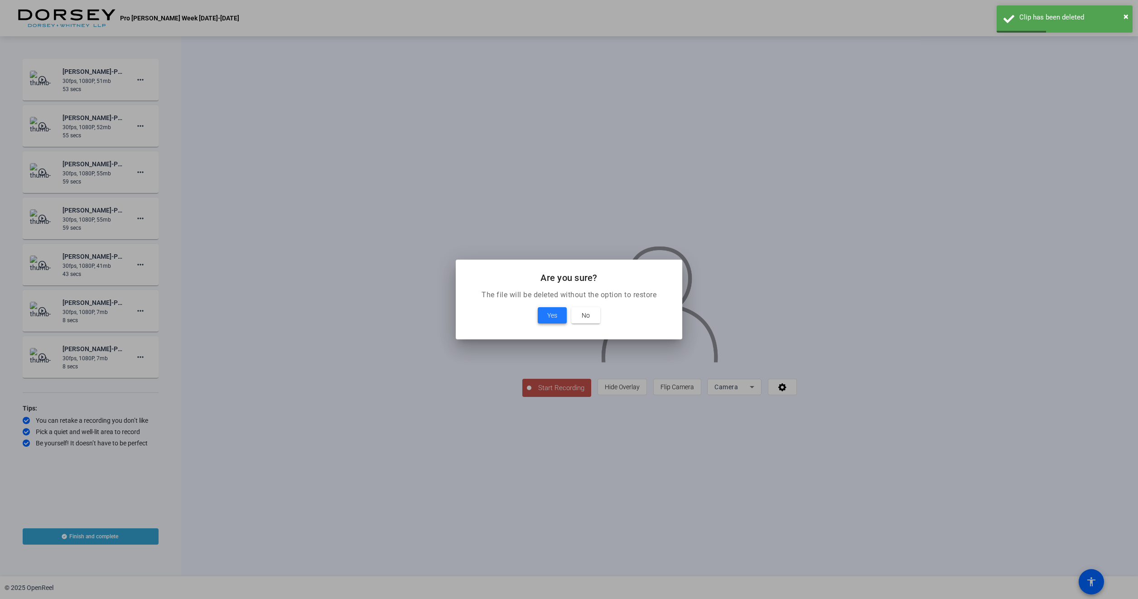
click at [556, 320] on span "Yes" at bounding box center [552, 315] width 10 height 11
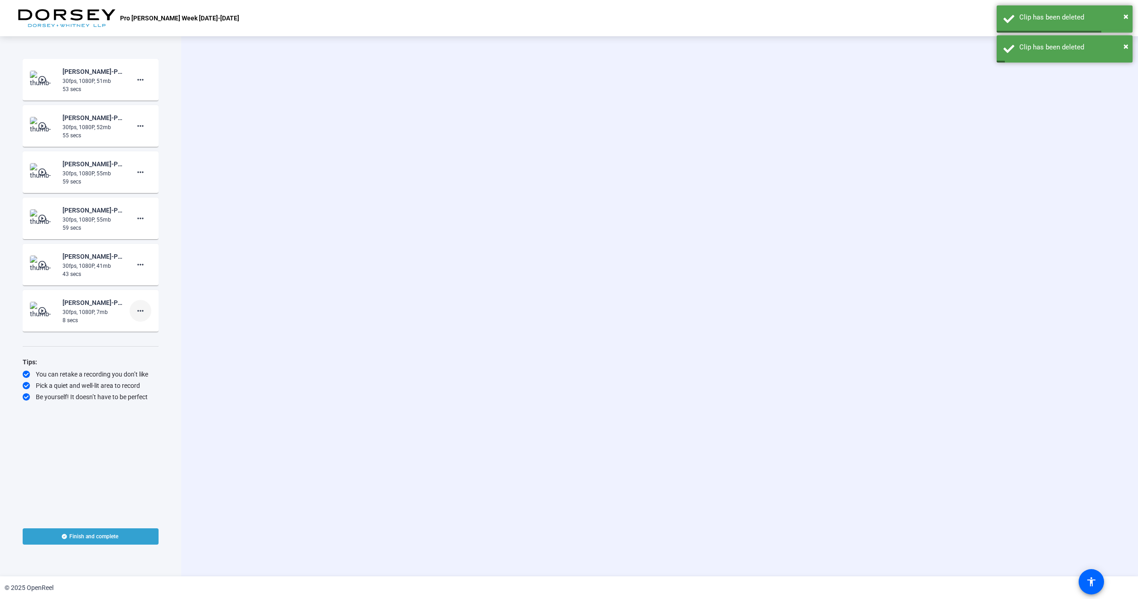
click at [149, 308] on span at bounding box center [141, 311] width 22 height 22
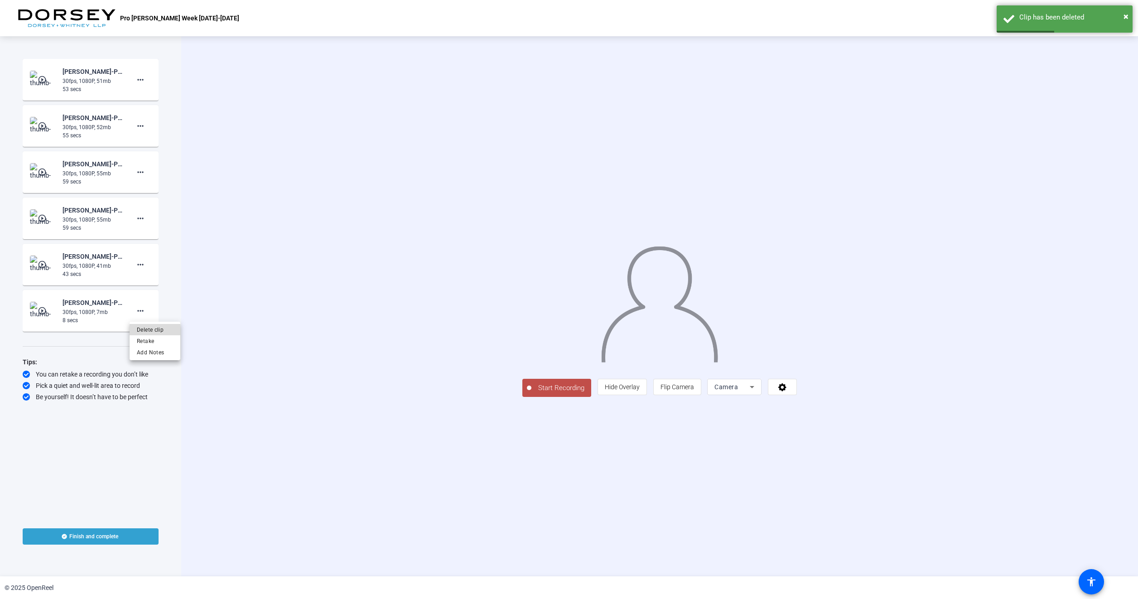
click at [154, 332] on span "Delete clip" at bounding box center [155, 329] width 36 height 11
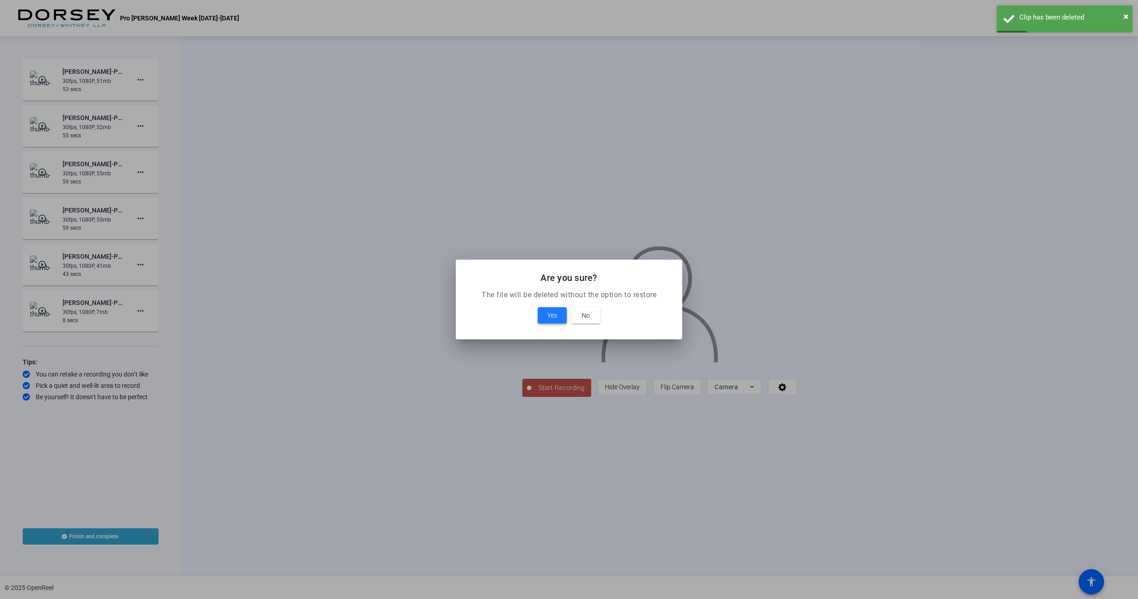
click at [550, 318] on span "Yes" at bounding box center [552, 315] width 10 height 11
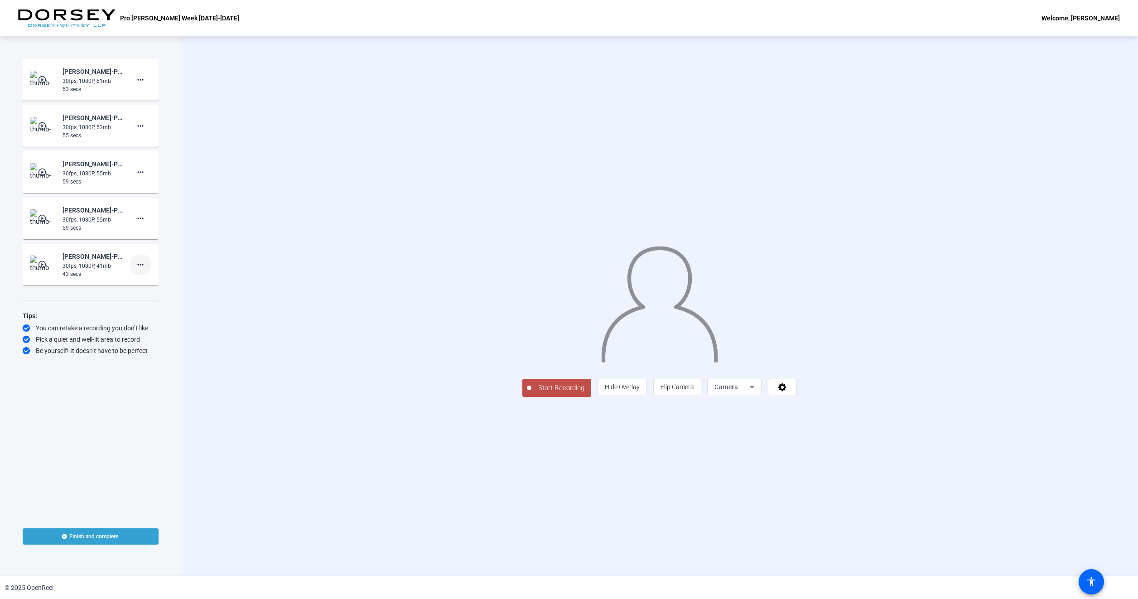
click at [148, 264] on span at bounding box center [141, 265] width 22 height 22
click at [160, 287] on span "Delete clip" at bounding box center [155, 283] width 36 height 11
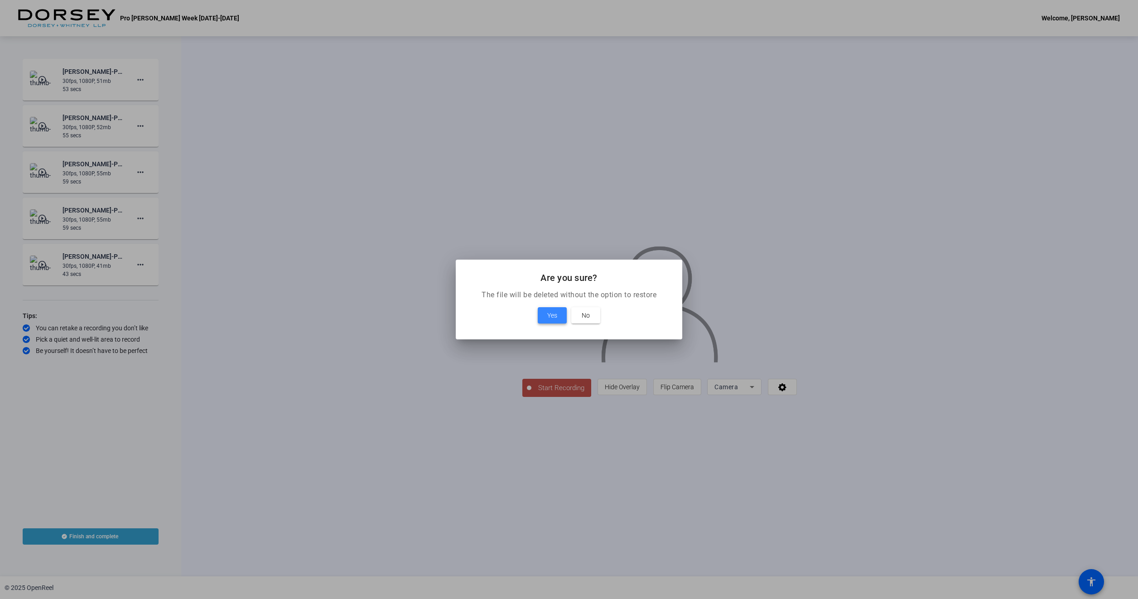
click at [558, 320] on span at bounding box center [552, 315] width 29 height 22
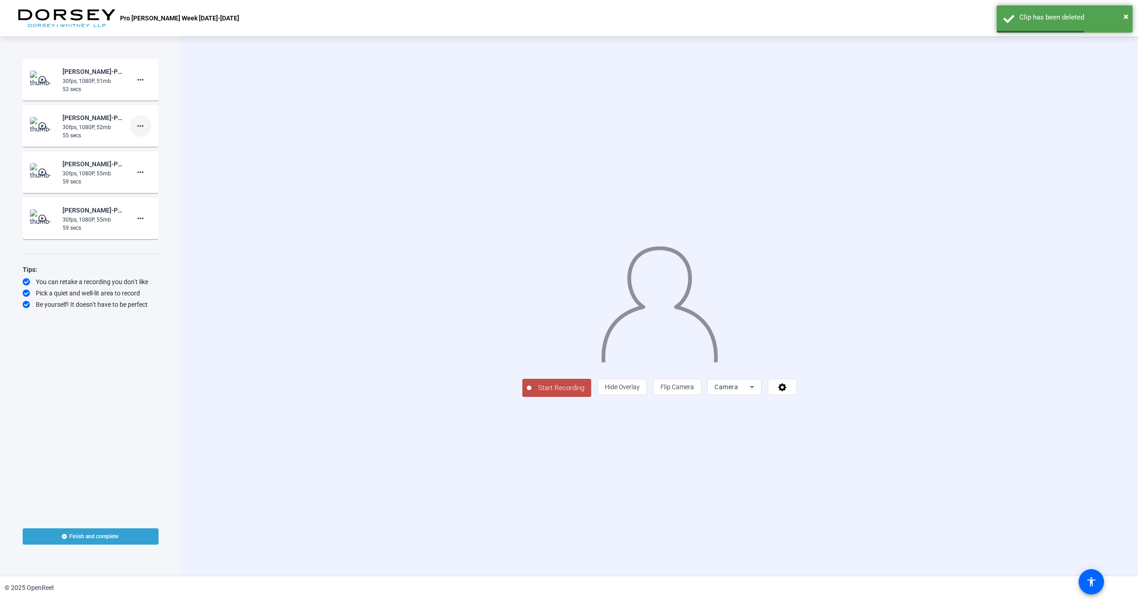
click at [140, 126] on mat-icon "more_horiz" at bounding box center [140, 125] width 11 height 11
click at [159, 145] on span "Delete clip" at bounding box center [155, 145] width 36 height 11
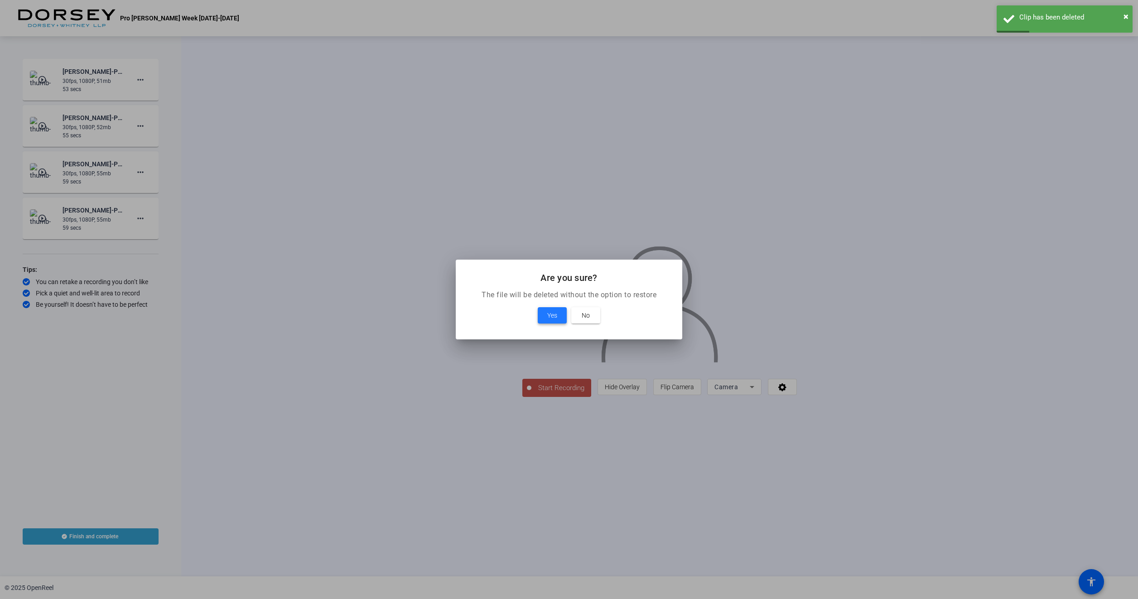
click at [557, 313] on span "Yes" at bounding box center [552, 315] width 10 height 11
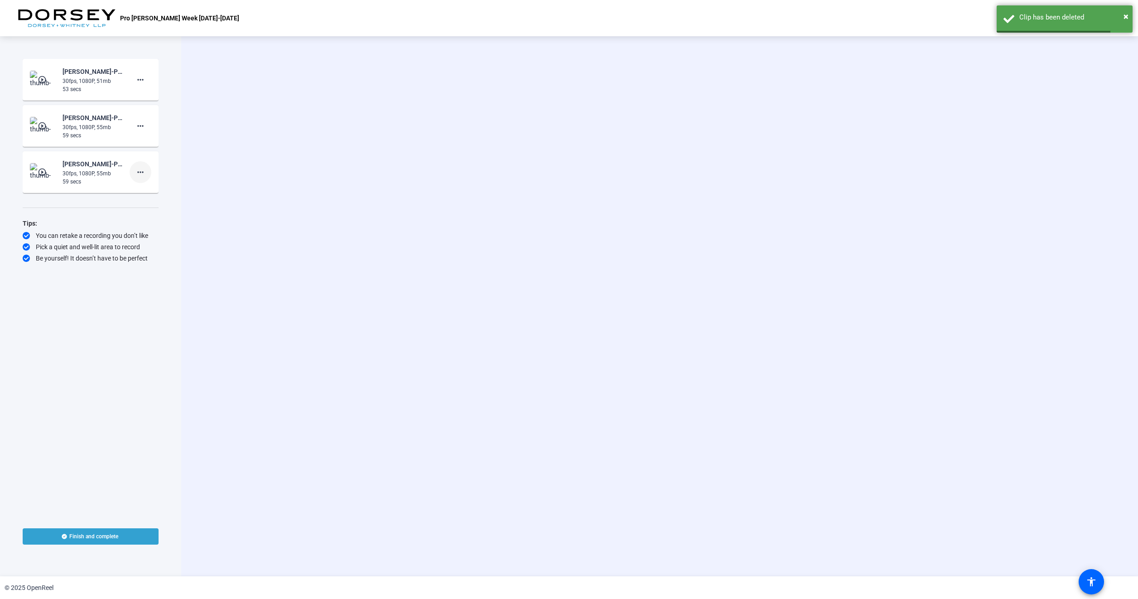
click at [135, 174] on button "more_horiz" at bounding box center [141, 172] width 22 height 22
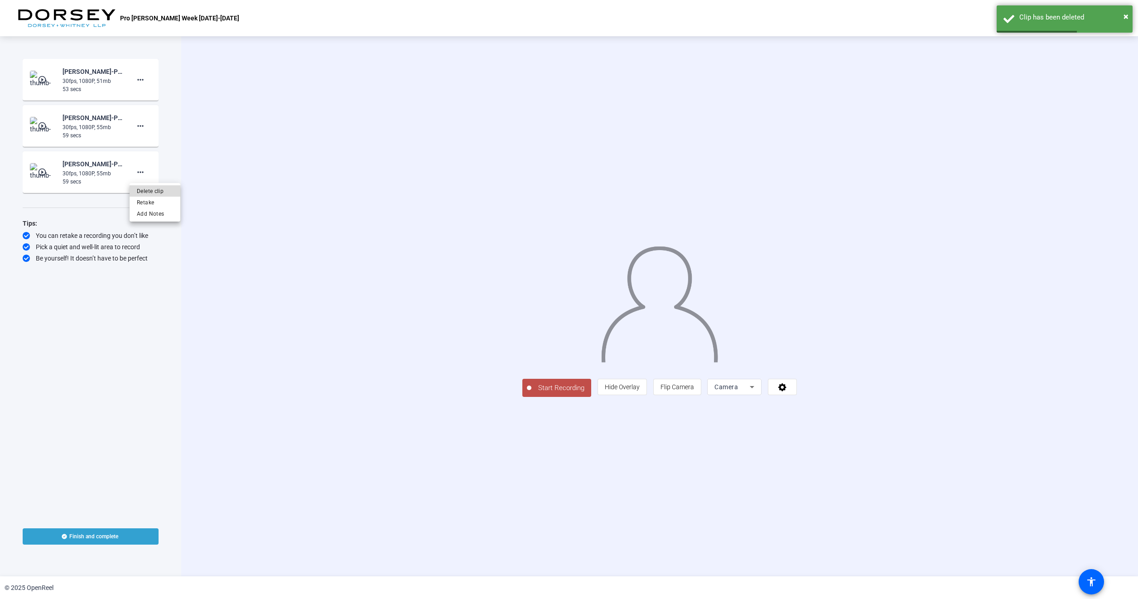
click at [148, 188] on span "Delete clip" at bounding box center [155, 191] width 36 height 11
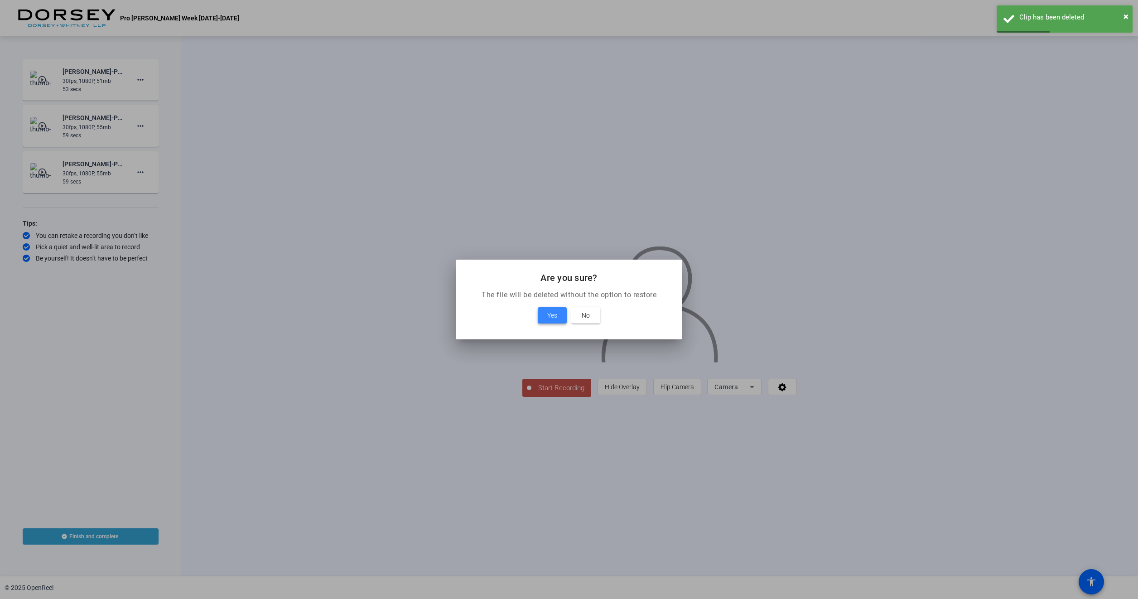
click at [551, 310] on button "Yes" at bounding box center [552, 315] width 29 height 16
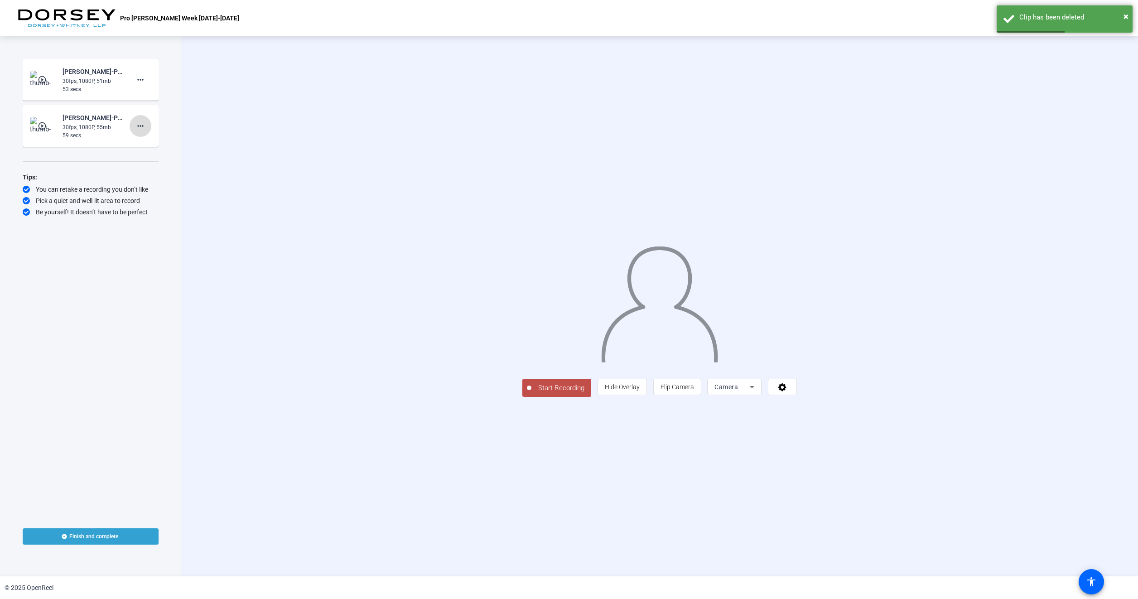
click at [145, 126] on mat-icon "more_horiz" at bounding box center [140, 125] width 11 height 11
click at [161, 148] on span "Delete clip" at bounding box center [155, 145] width 36 height 11
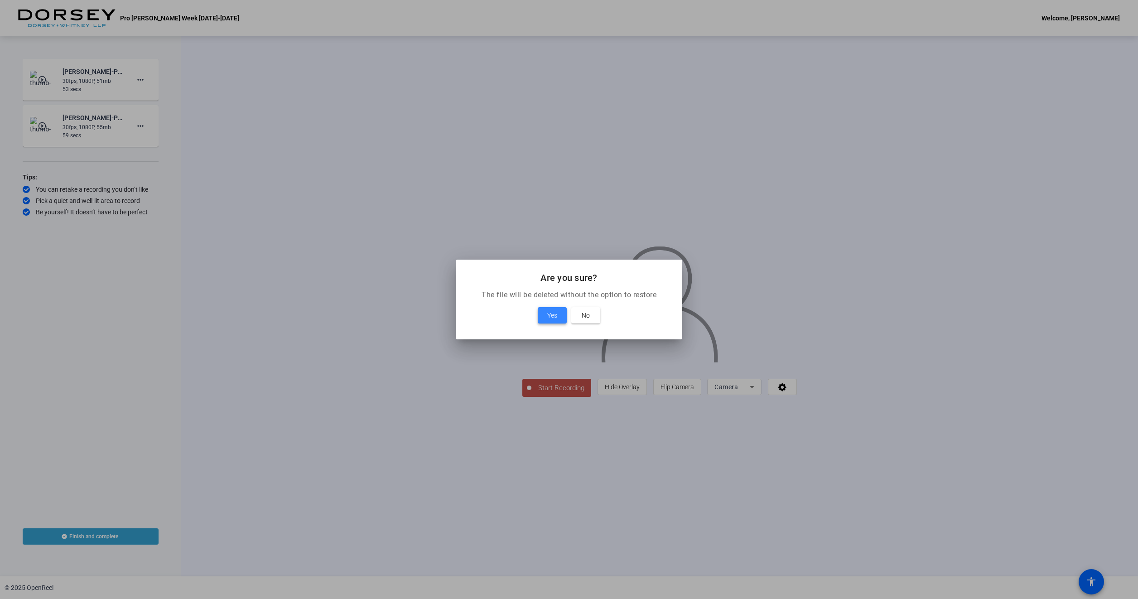
click at [554, 315] on span "Yes" at bounding box center [552, 315] width 10 height 11
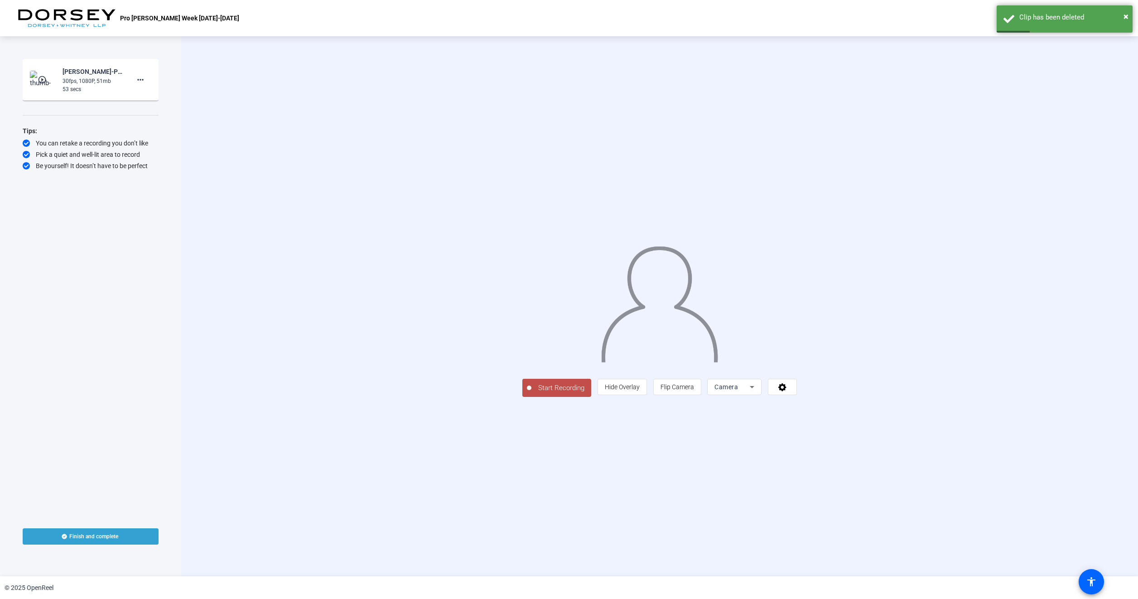
click at [45, 73] on img at bounding box center [43, 80] width 27 height 18
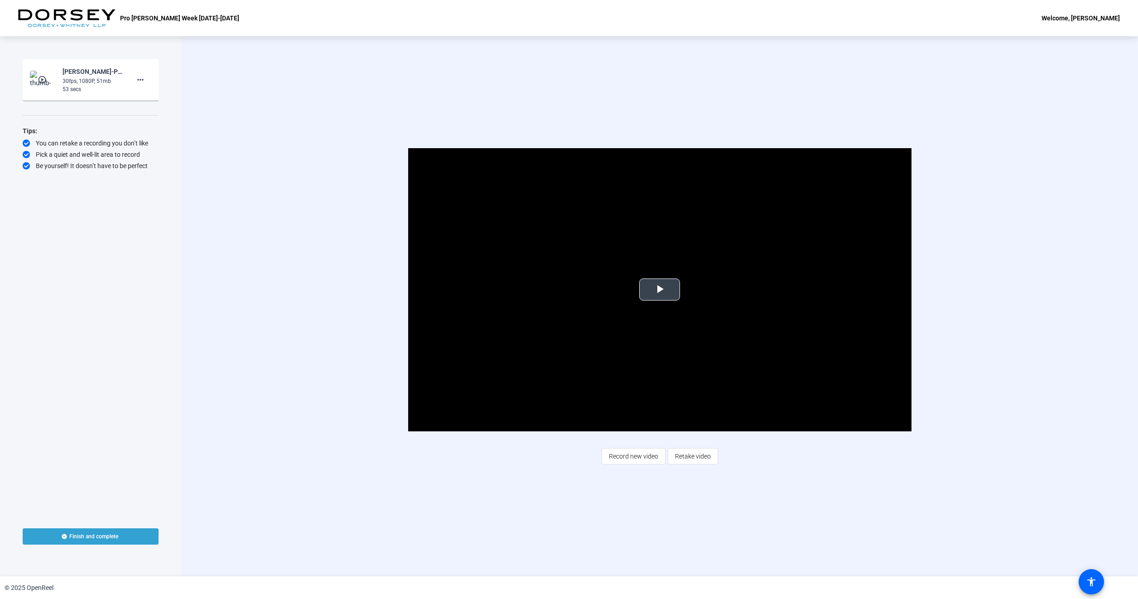
click at [660, 289] on span "Video Player" at bounding box center [660, 289] width 0 height 0
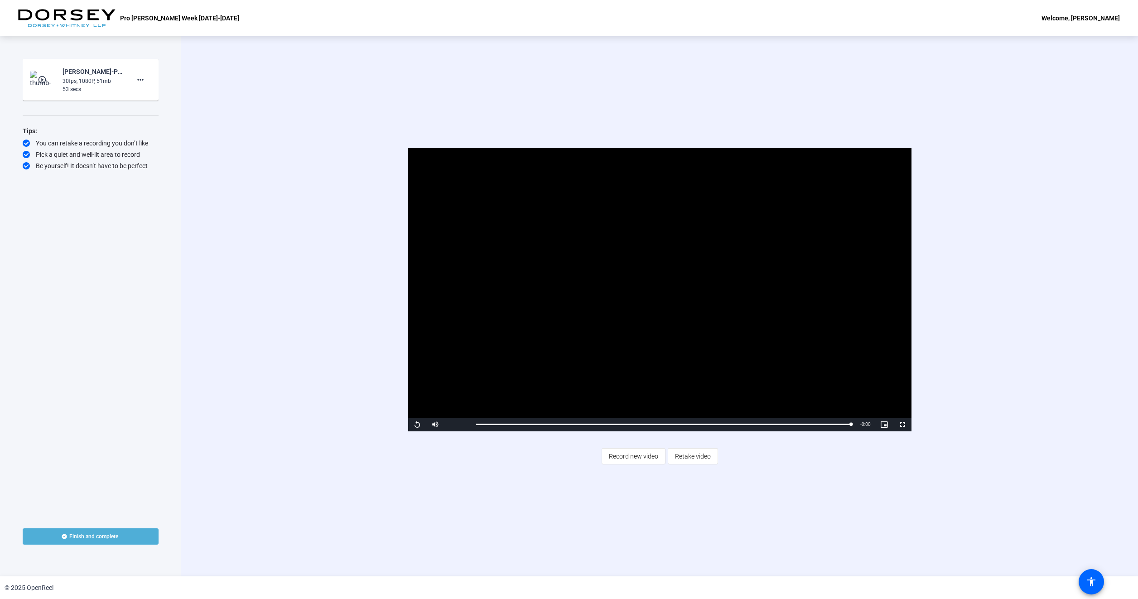
click at [108, 532] on span at bounding box center [91, 536] width 136 height 22
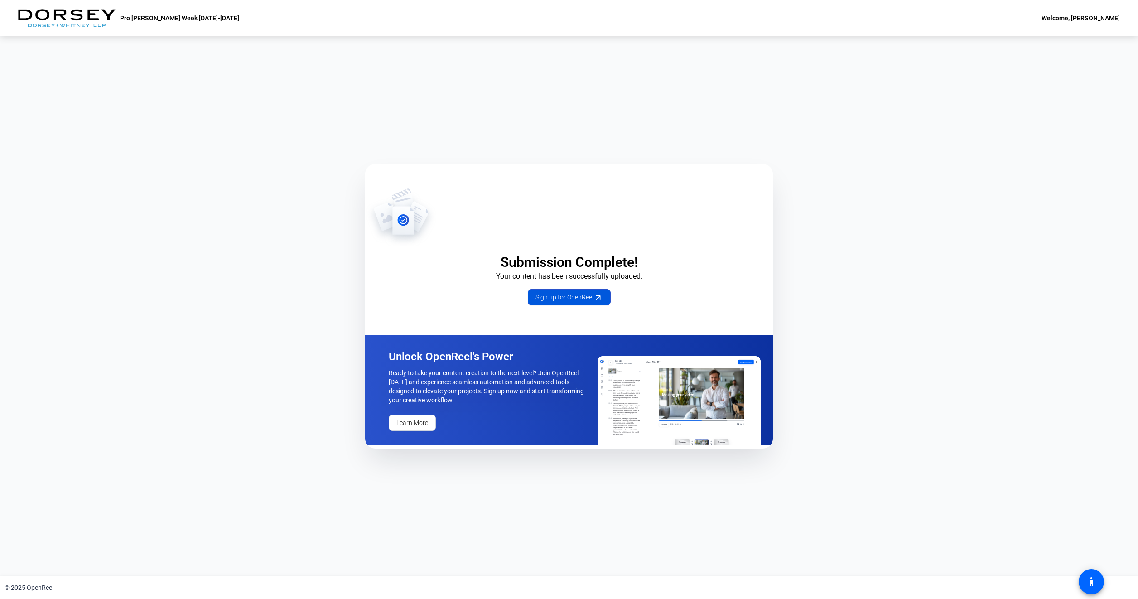
click at [541, 301] on span "Sign up for OpenReel" at bounding box center [568, 298] width 67 height 10
